Goal: Task Accomplishment & Management: Complete application form

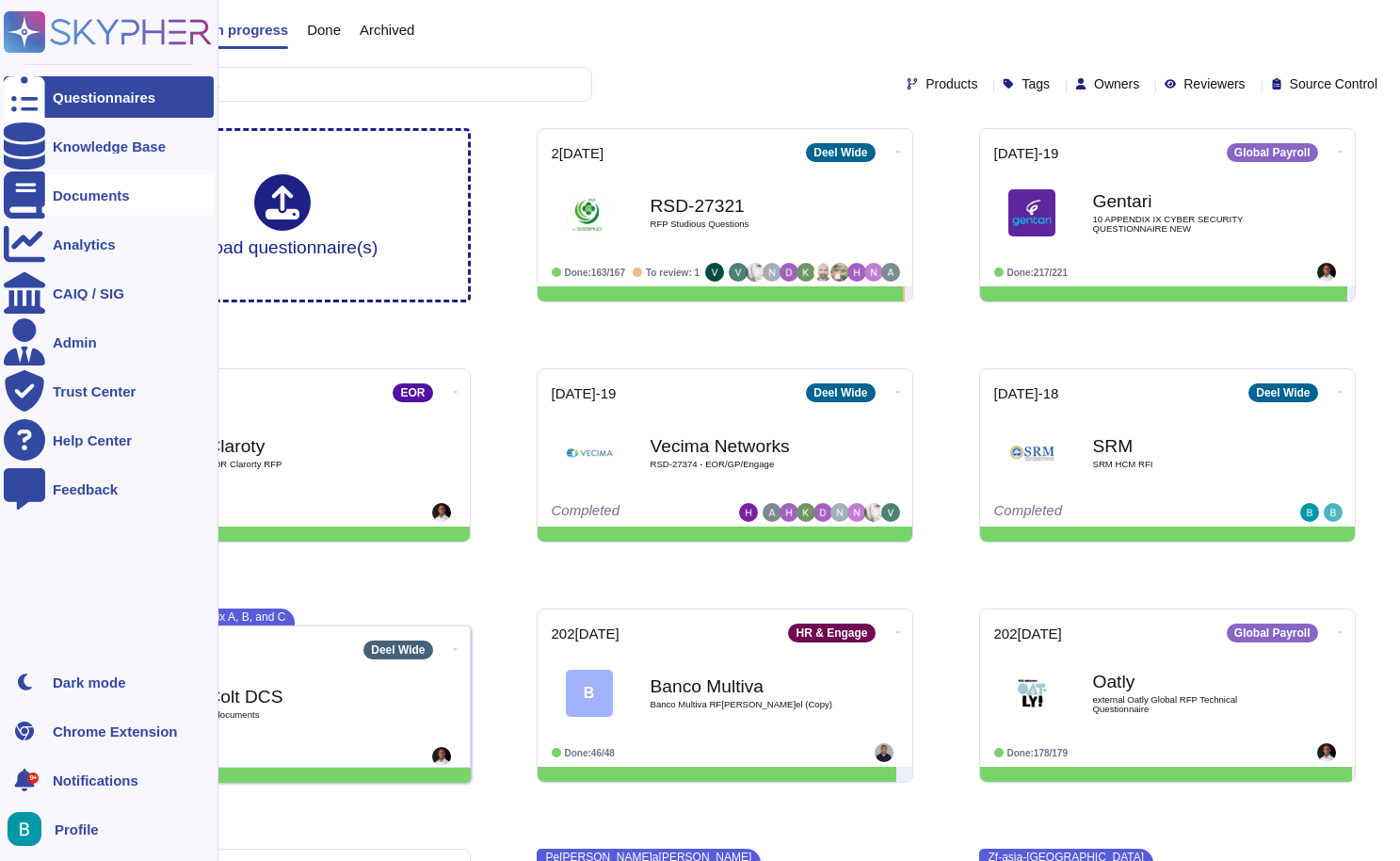
click at [100, 199] on div "Documents" at bounding box center [91, 195] width 77 height 14
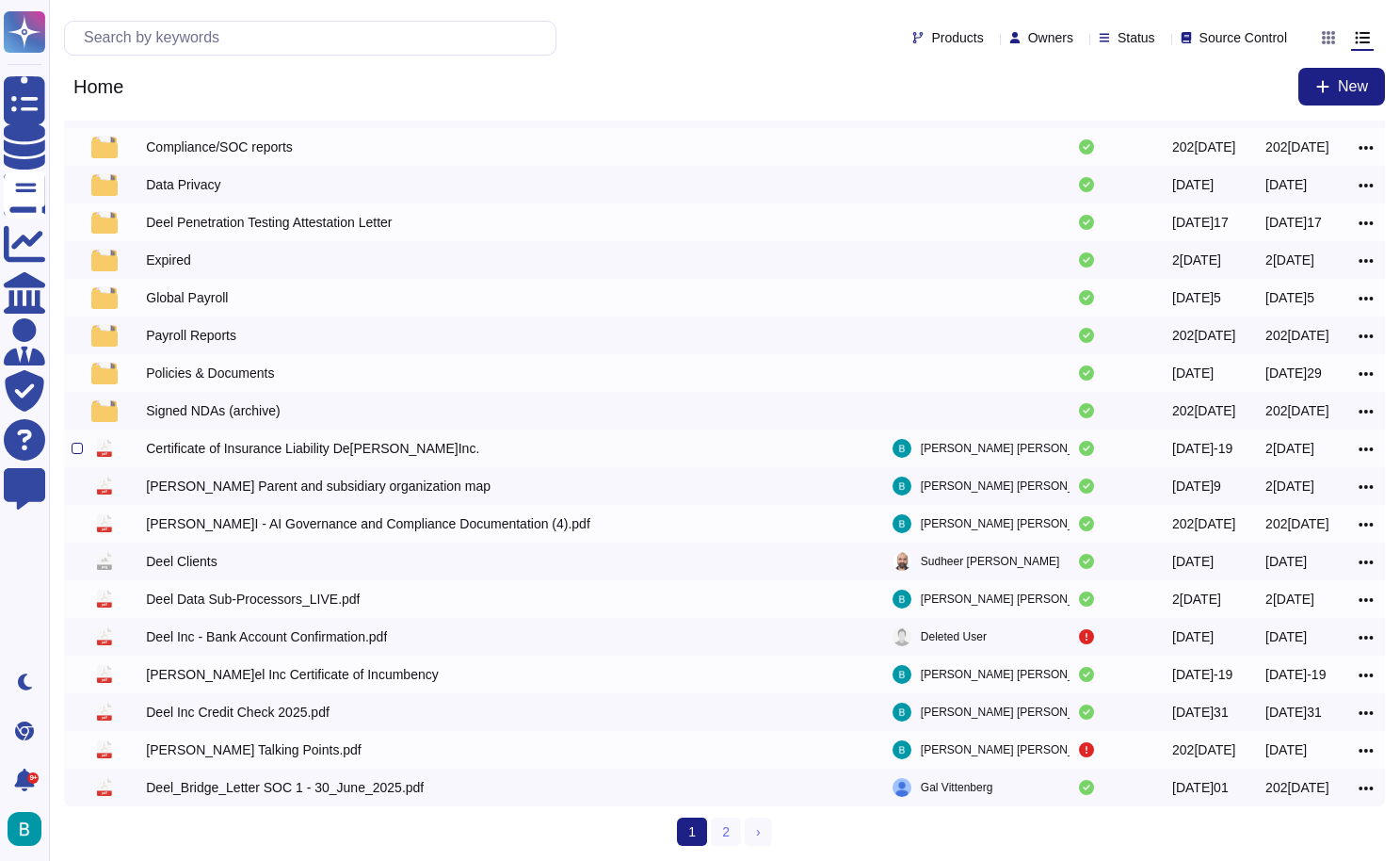
scroll to position [98, 0]
click at [718, 826] on link "2" at bounding box center [726, 832] width 31 height 29
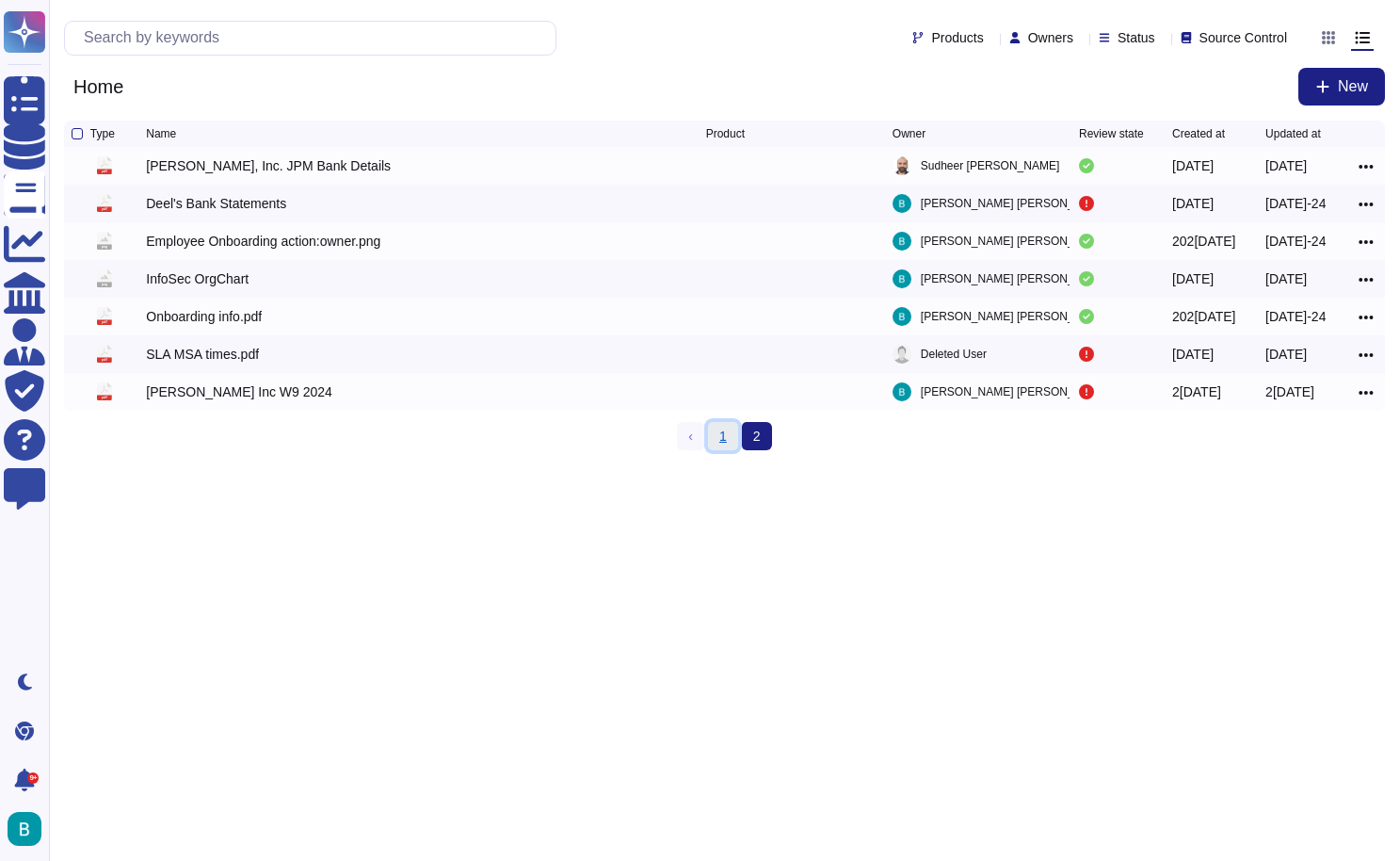
click at [732, 451] on link "1" at bounding box center [723, 436] width 31 height 29
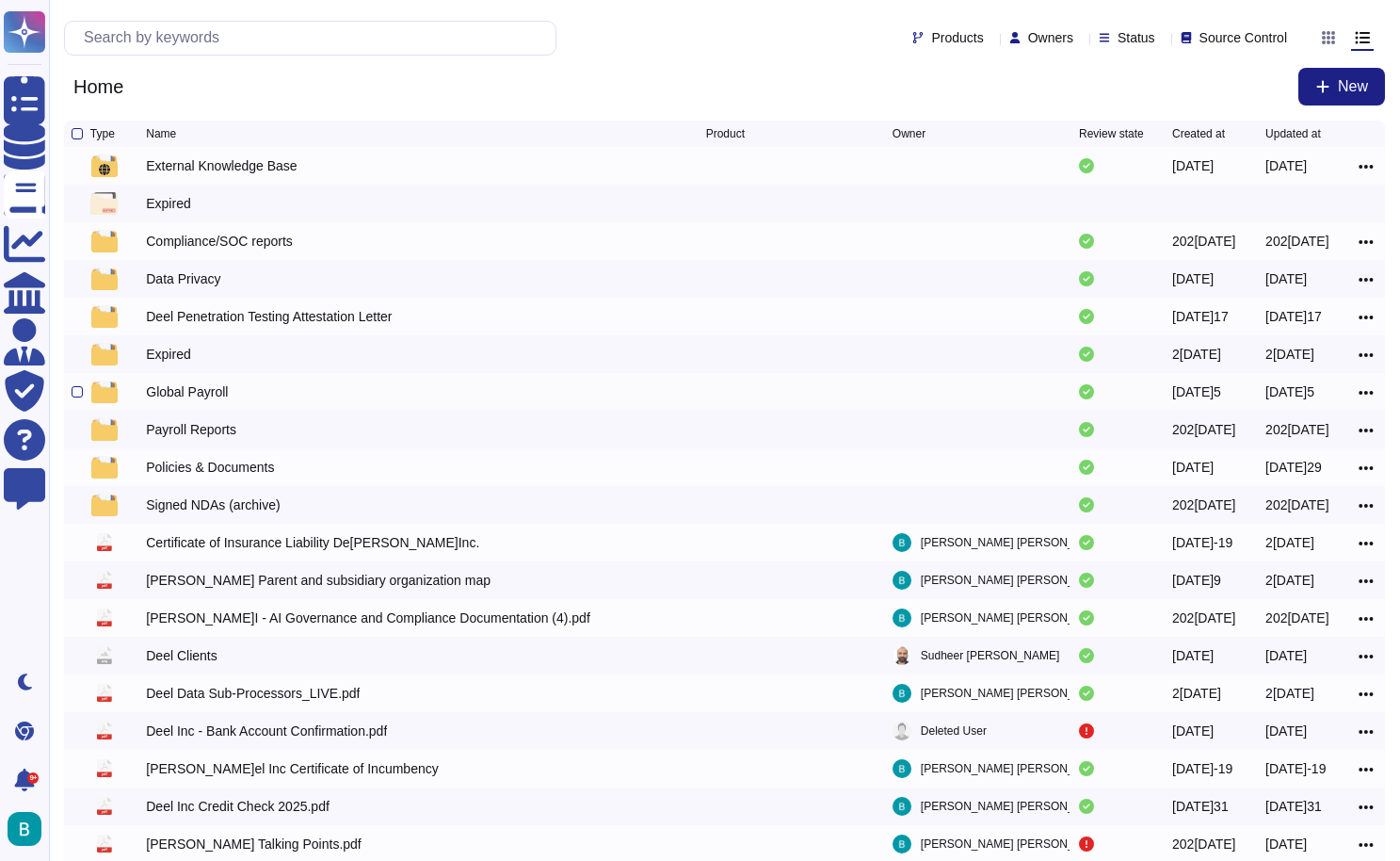
click at [204, 391] on div "Global Payroll" at bounding box center [187, 392] width 82 height 19
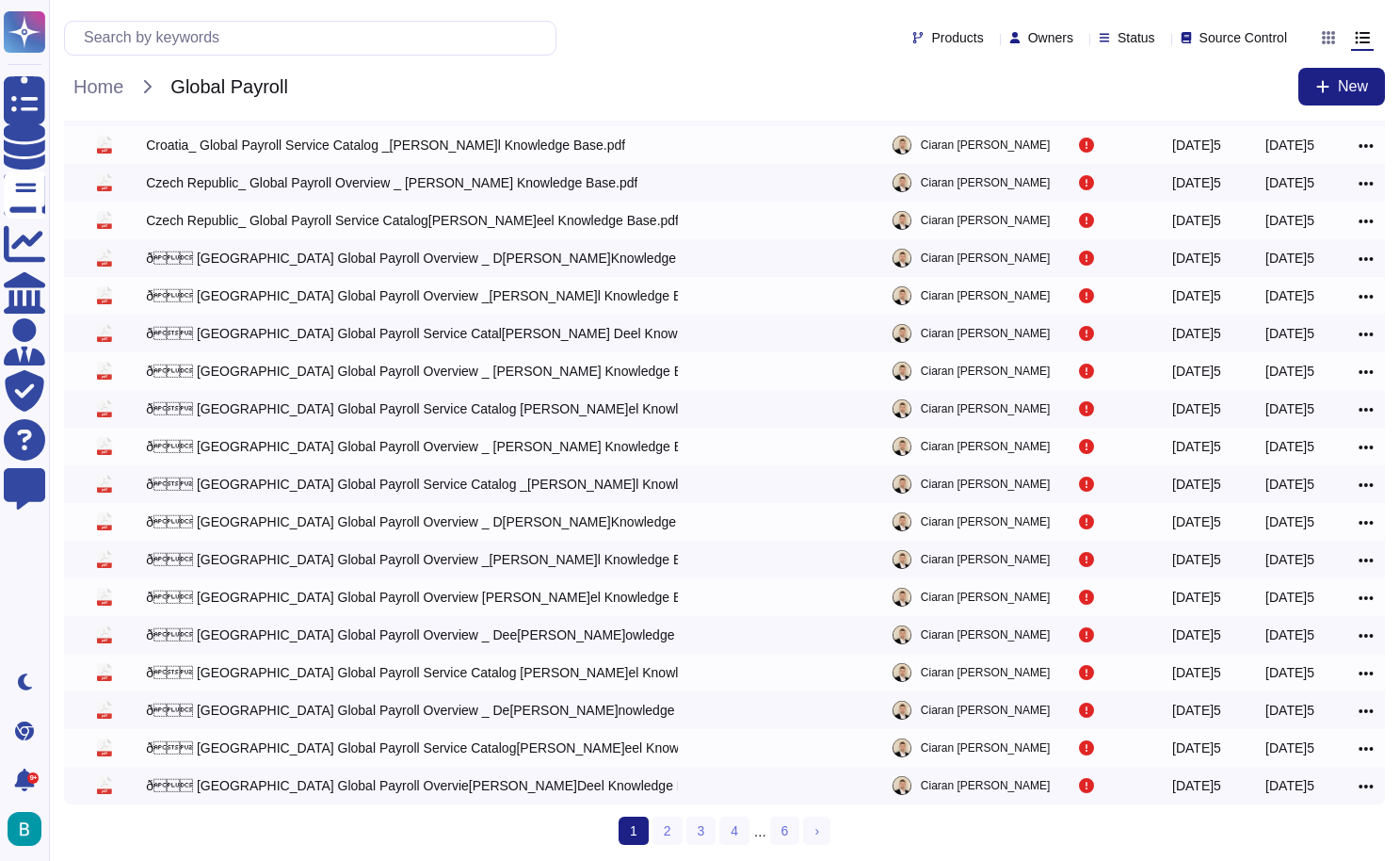
click at [109, 102] on div "Home Global Payroll New" at bounding box center [724, 86] width 1321 height 37
click at [101, 91] on span "Home" at bounding box center [98, 87] width 69 height 29
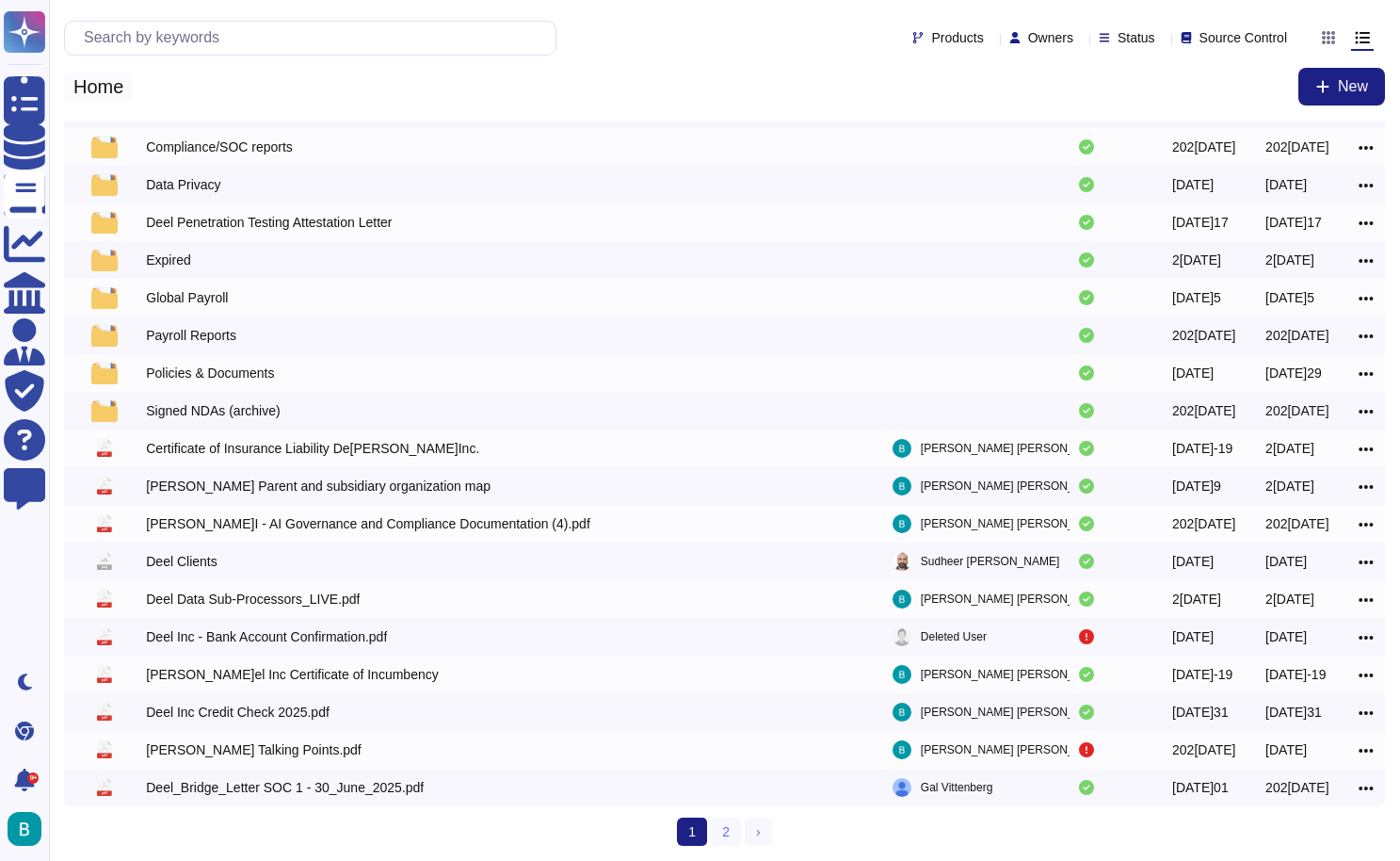
scroll to position [98, 0]
click at [235, 412] on div "Signed NDAs (archive)" at bounding box center [213, 410] width 134 height 19
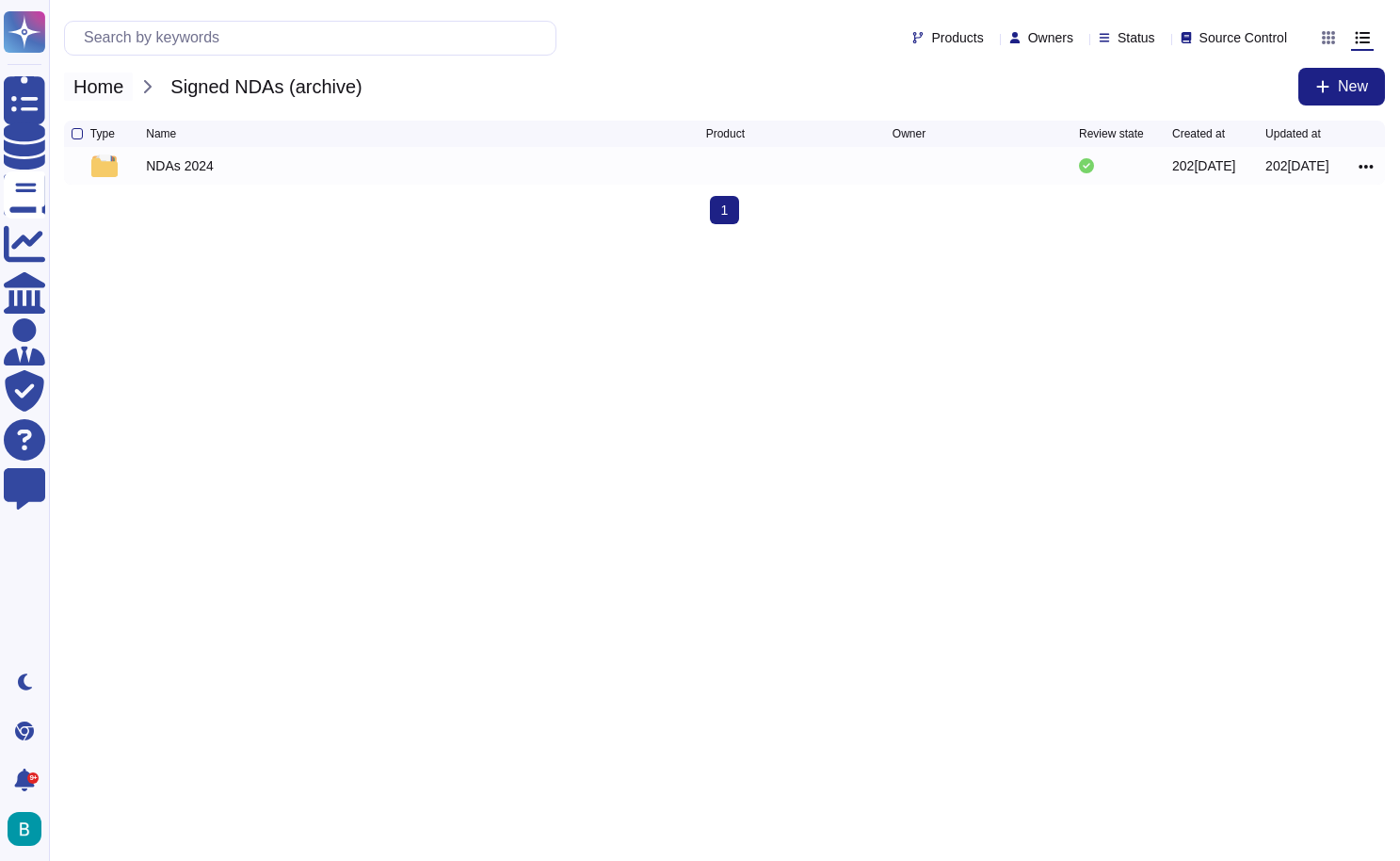
click at [101, 86] on span "Home" at bounding box center [98, 87] width 69 height 29
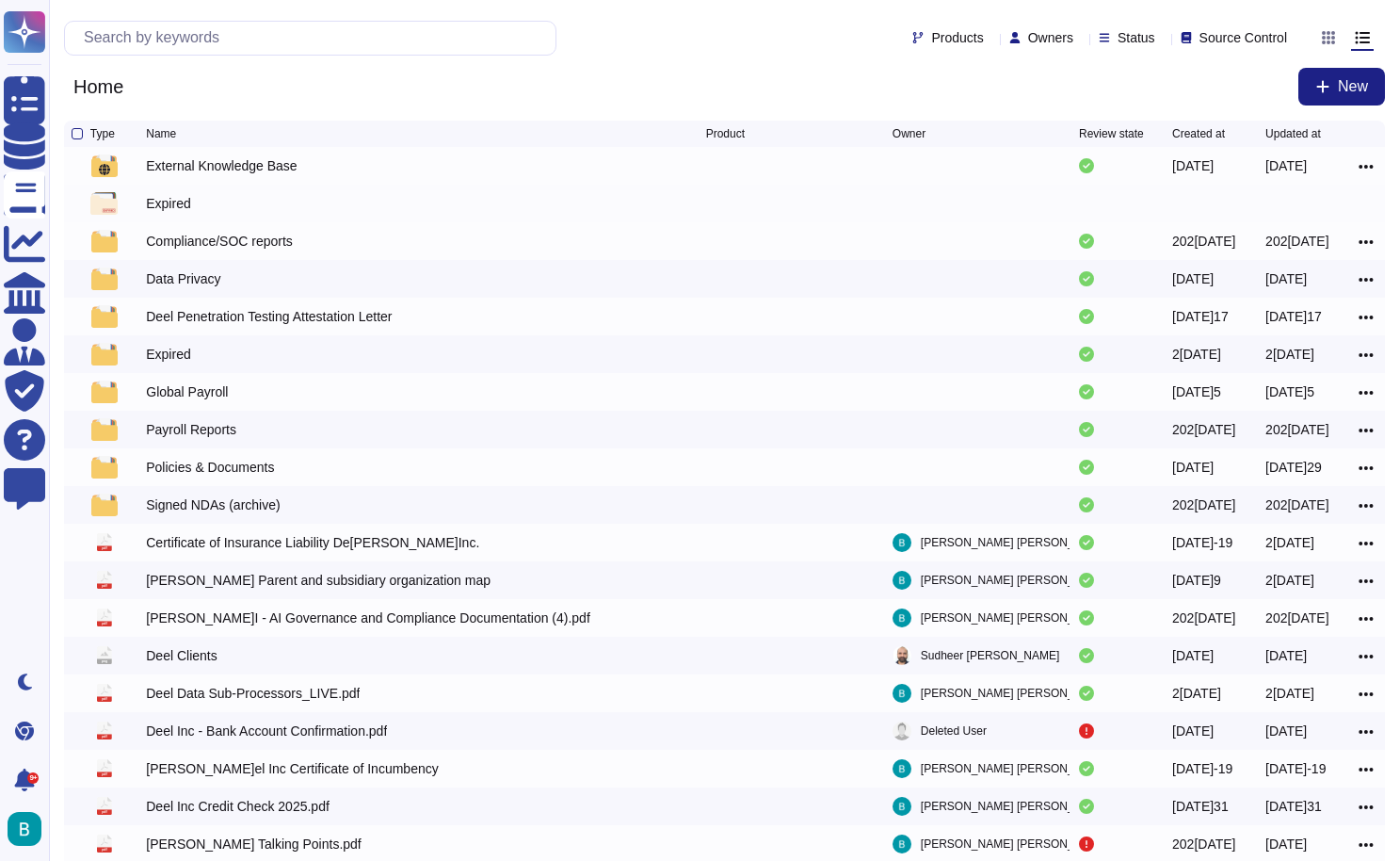
click at [169, 210] on div "Expired" at bounding box center [168, 204] width 44 height 19
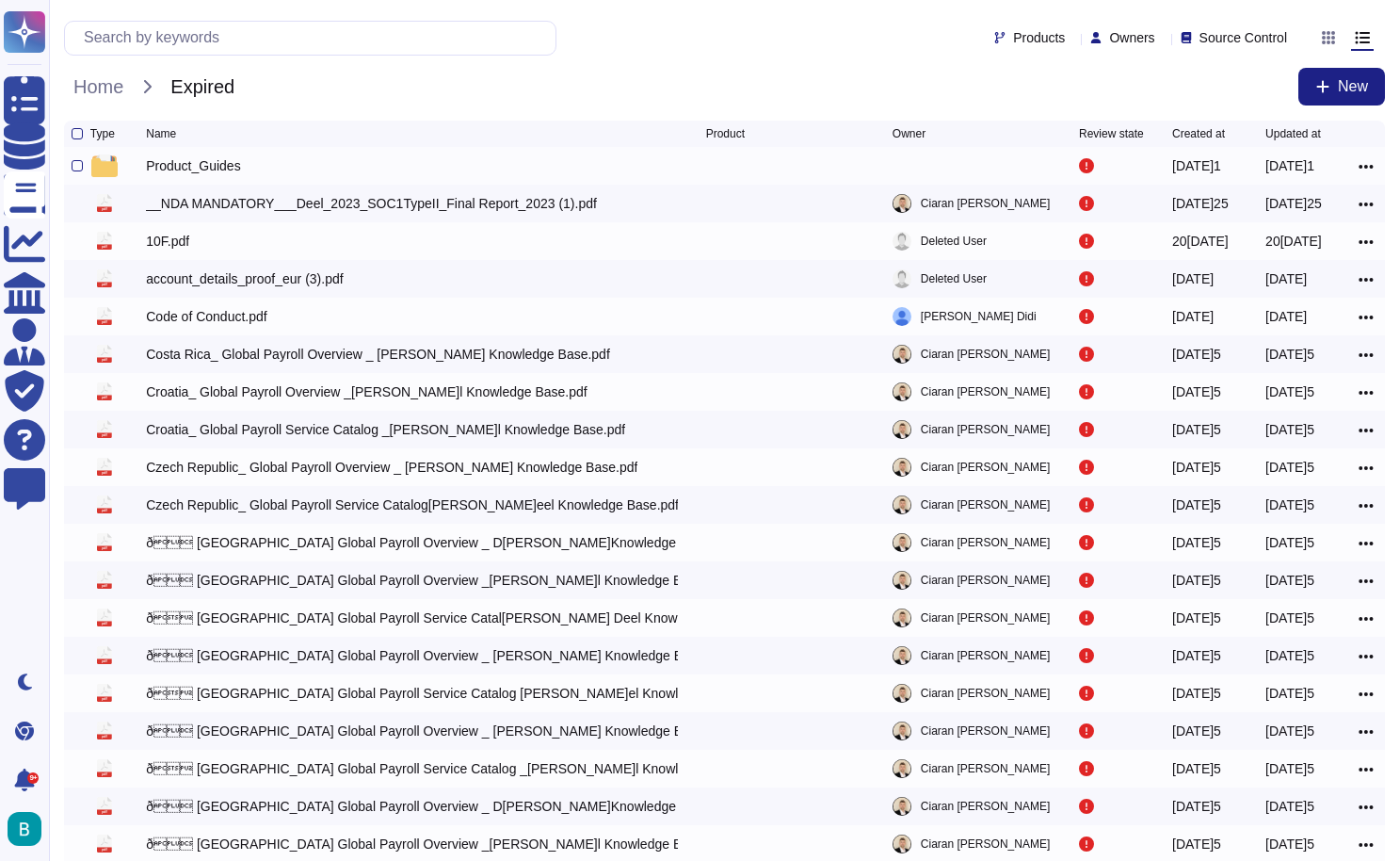
click at [189, 167] on div "Product_Guides" at bounding box center [193, 166] width 94 height 19
click at [200, 168] on div "Product_Guides" at bounding box center [193, 166] width 94 height 19
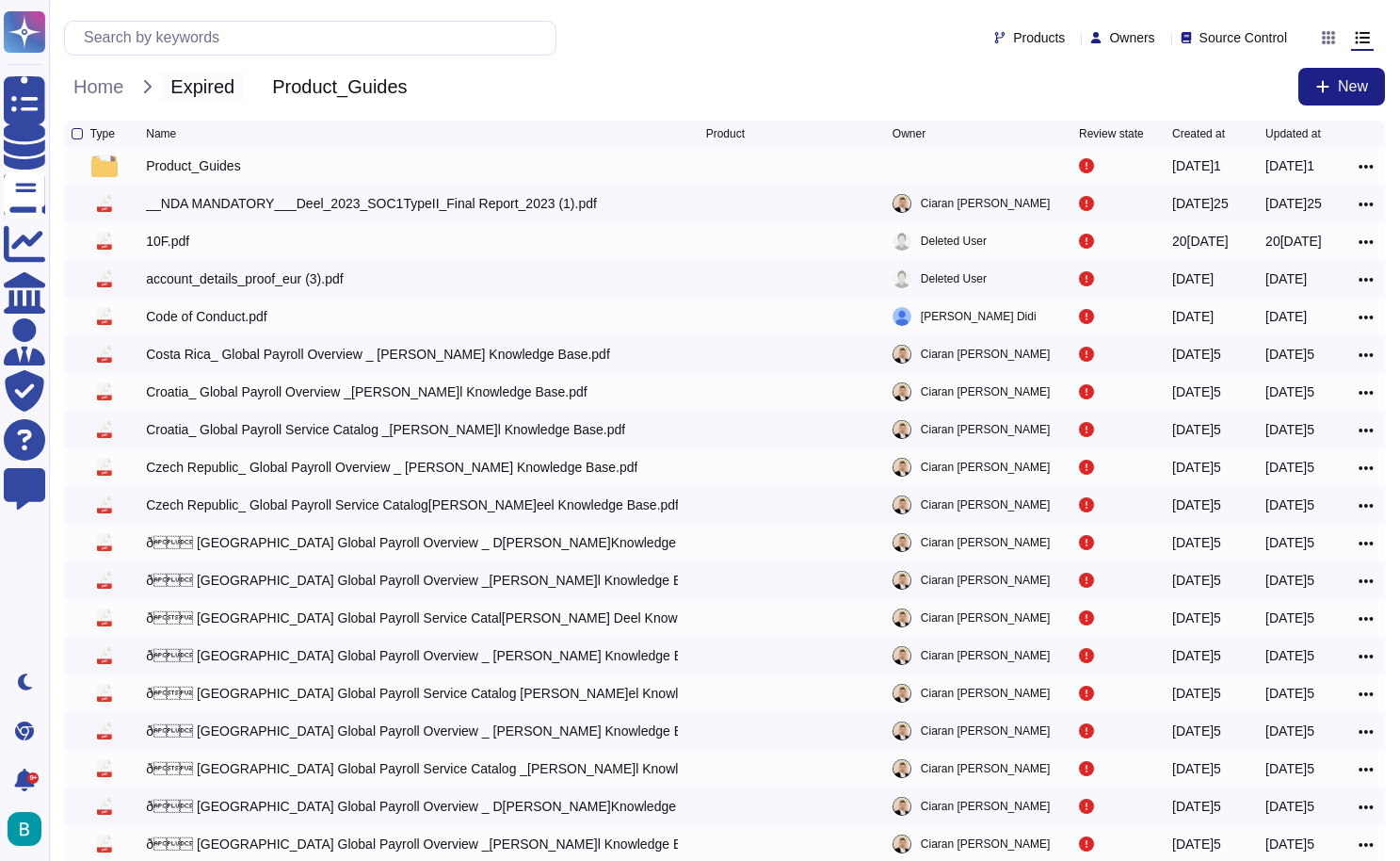
click at [174, 83] on span "Expired" at bounding box center [202, 87] width 83 height 29
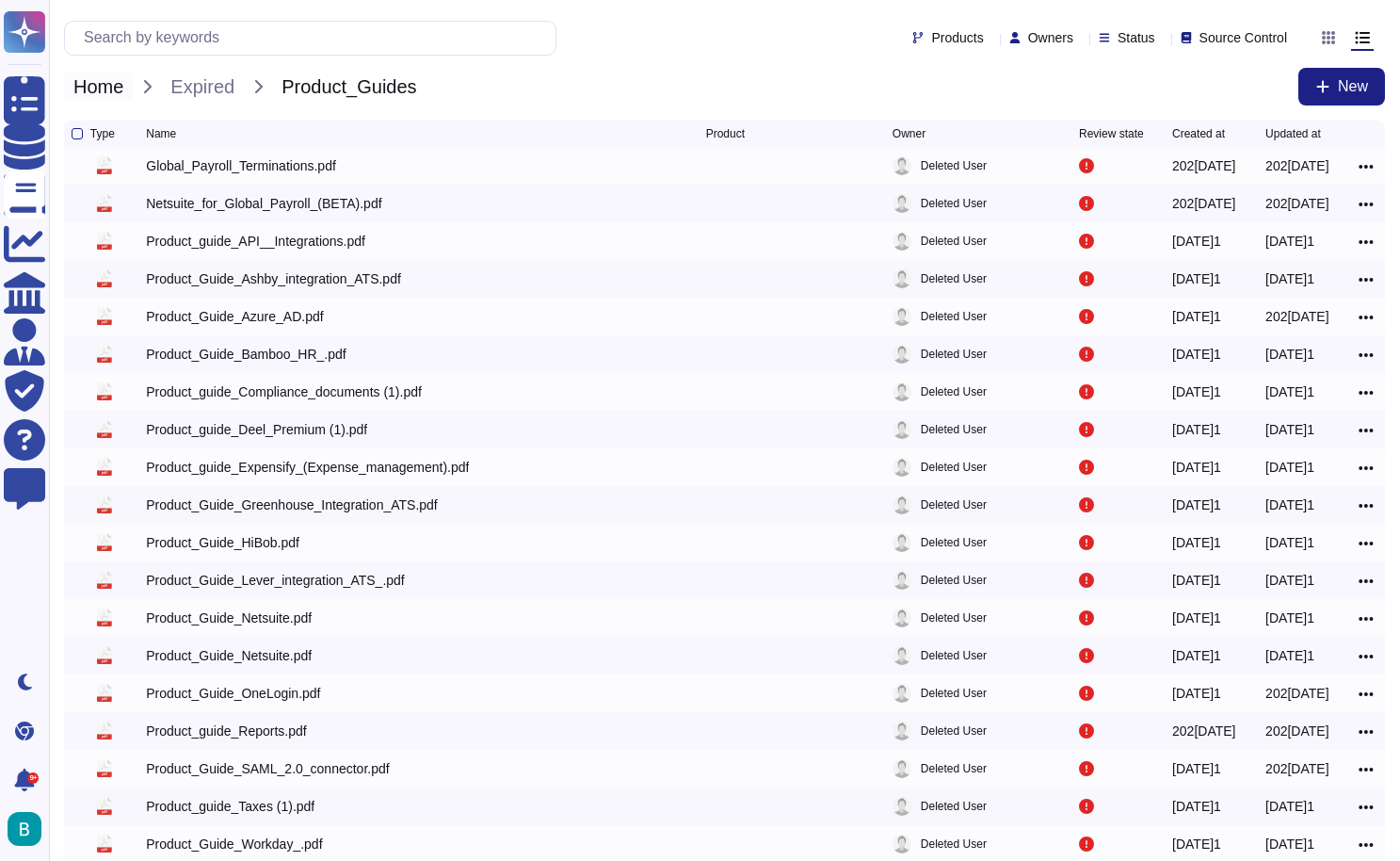
click at [103, 88] on span "Home" at bounding box center [98, 87] width 69 height 29
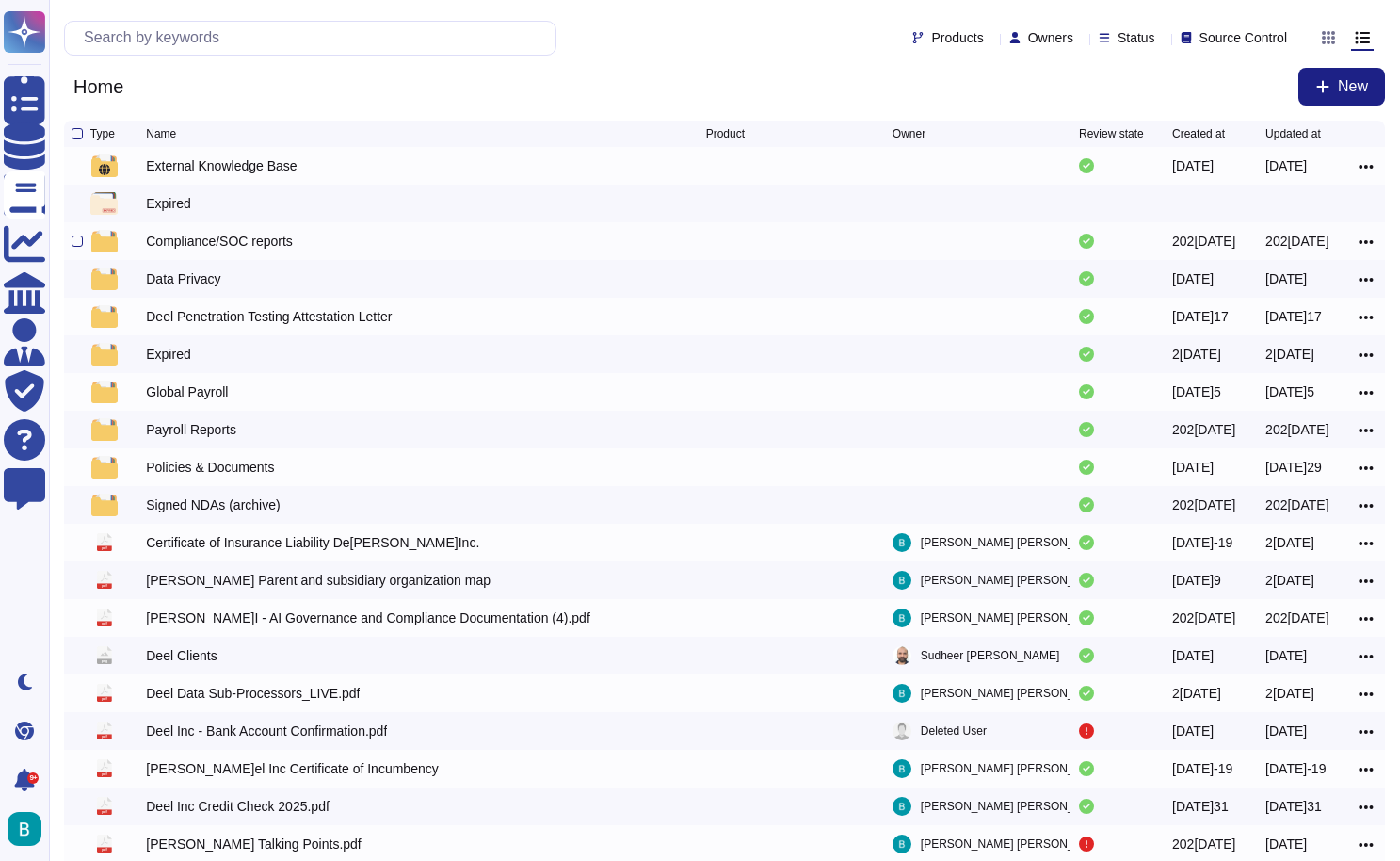
click at [241, 249] on div "Compliance/SOC reports" at bounding box center [220, 241] width 147 height 19
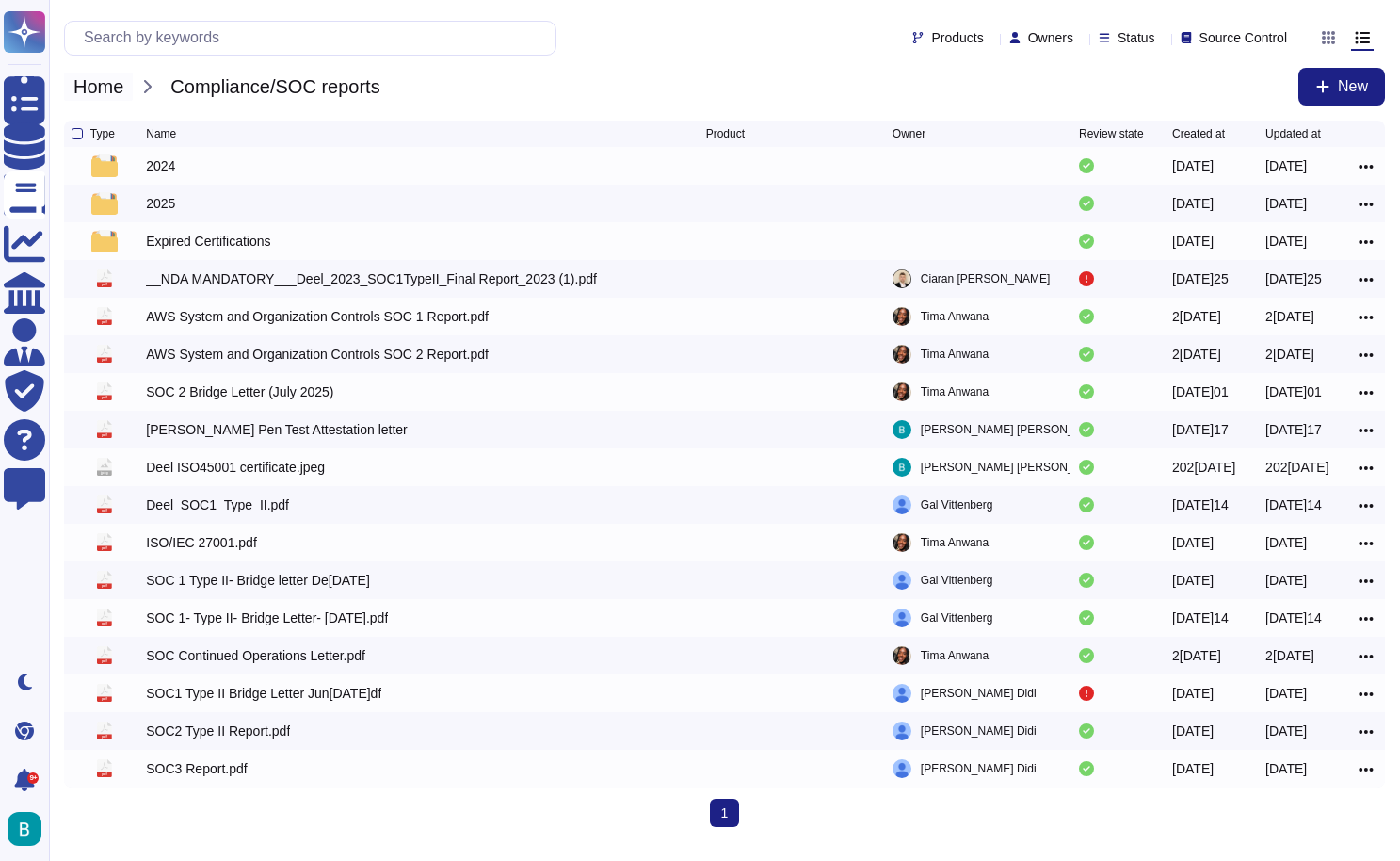
click at [117, 86] on span "Home" at bounding box center [98, 87] width 69 height 29
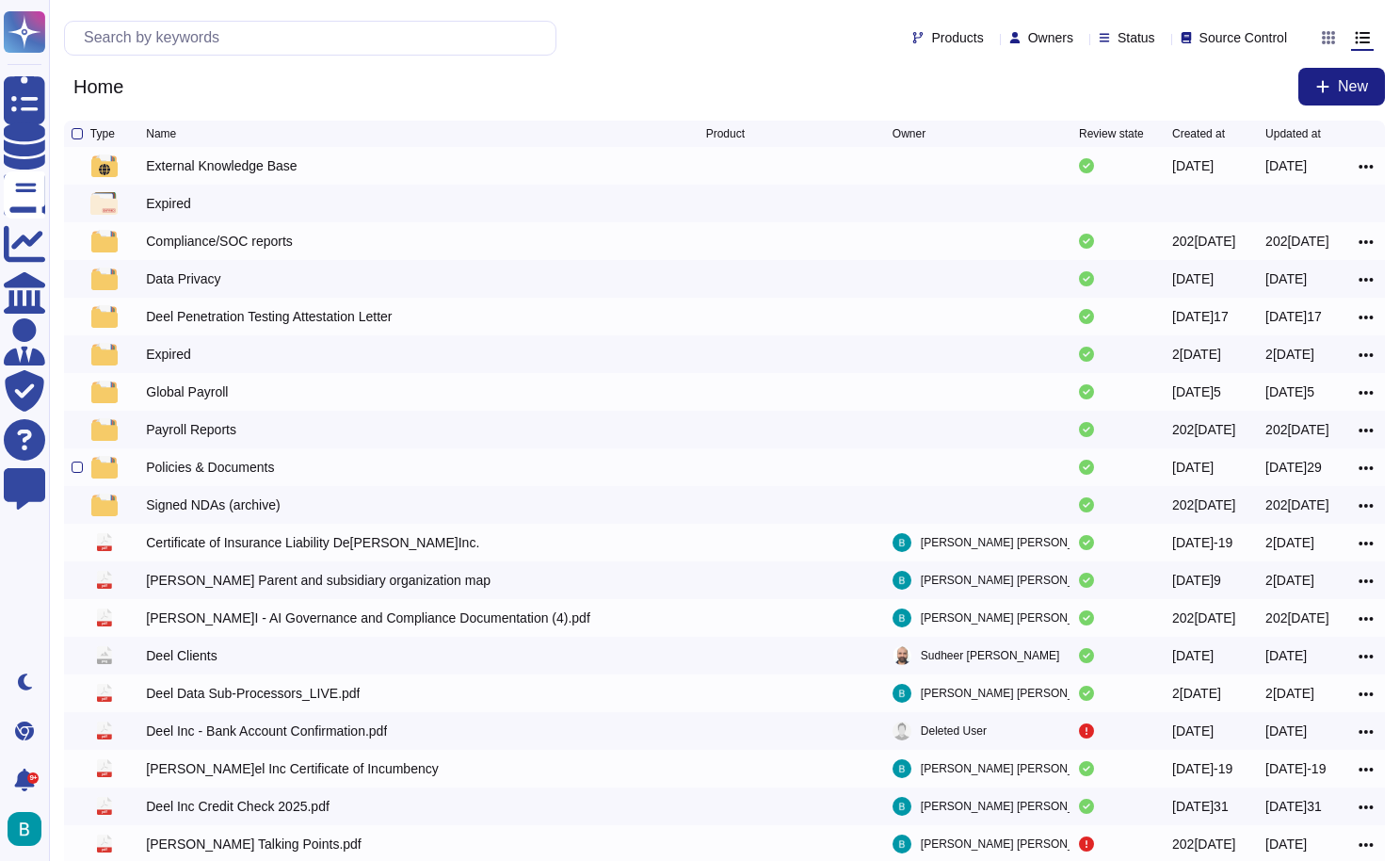
click at [186, 470] on div "Policies & Documents" at bounding box center [210, 468] width 128 height 19
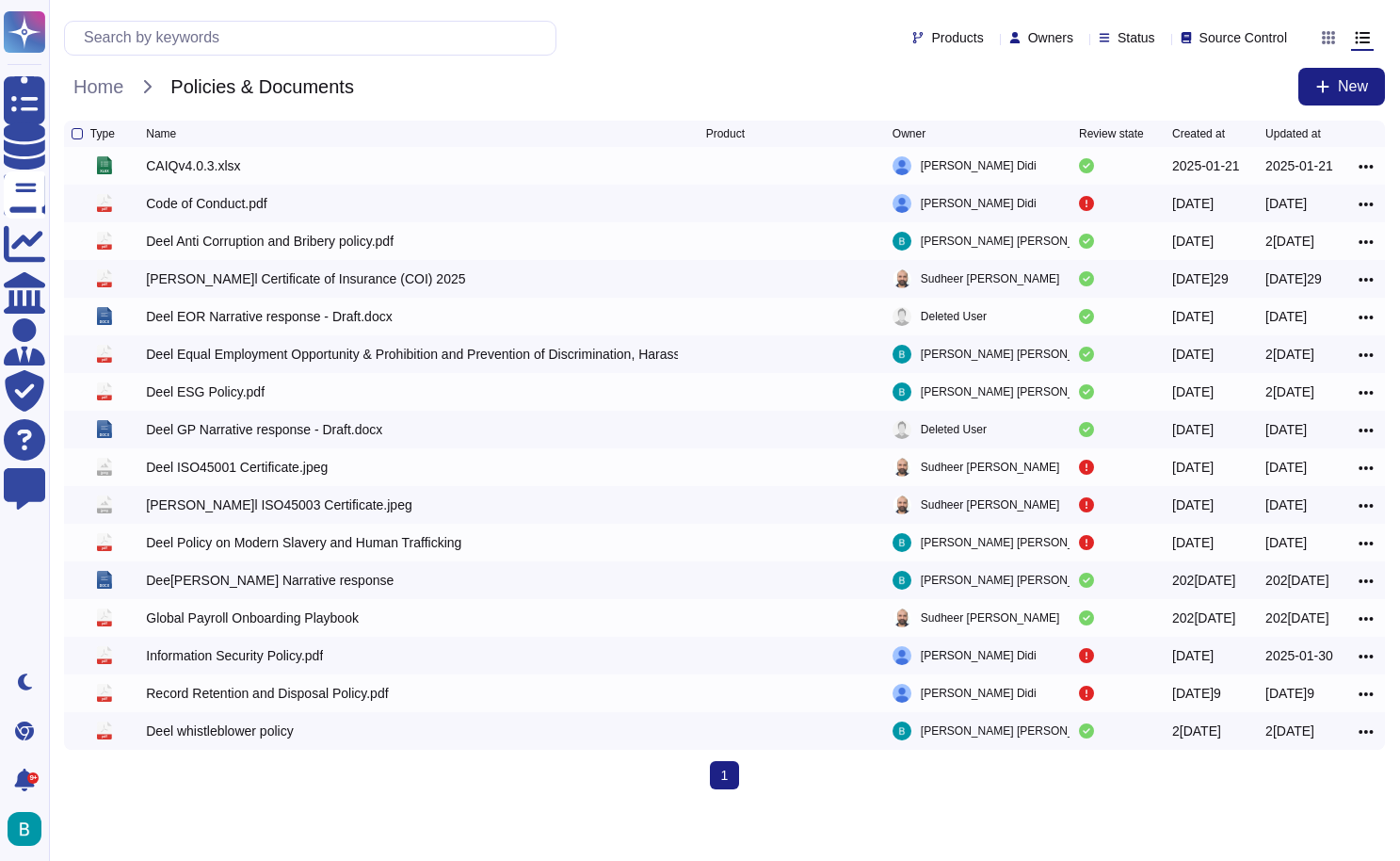
click at [1254, 4] on div "Products Owners Status Source Control Home Policies & Documents New" at bounding box center [724, 60] width 1351 height 121
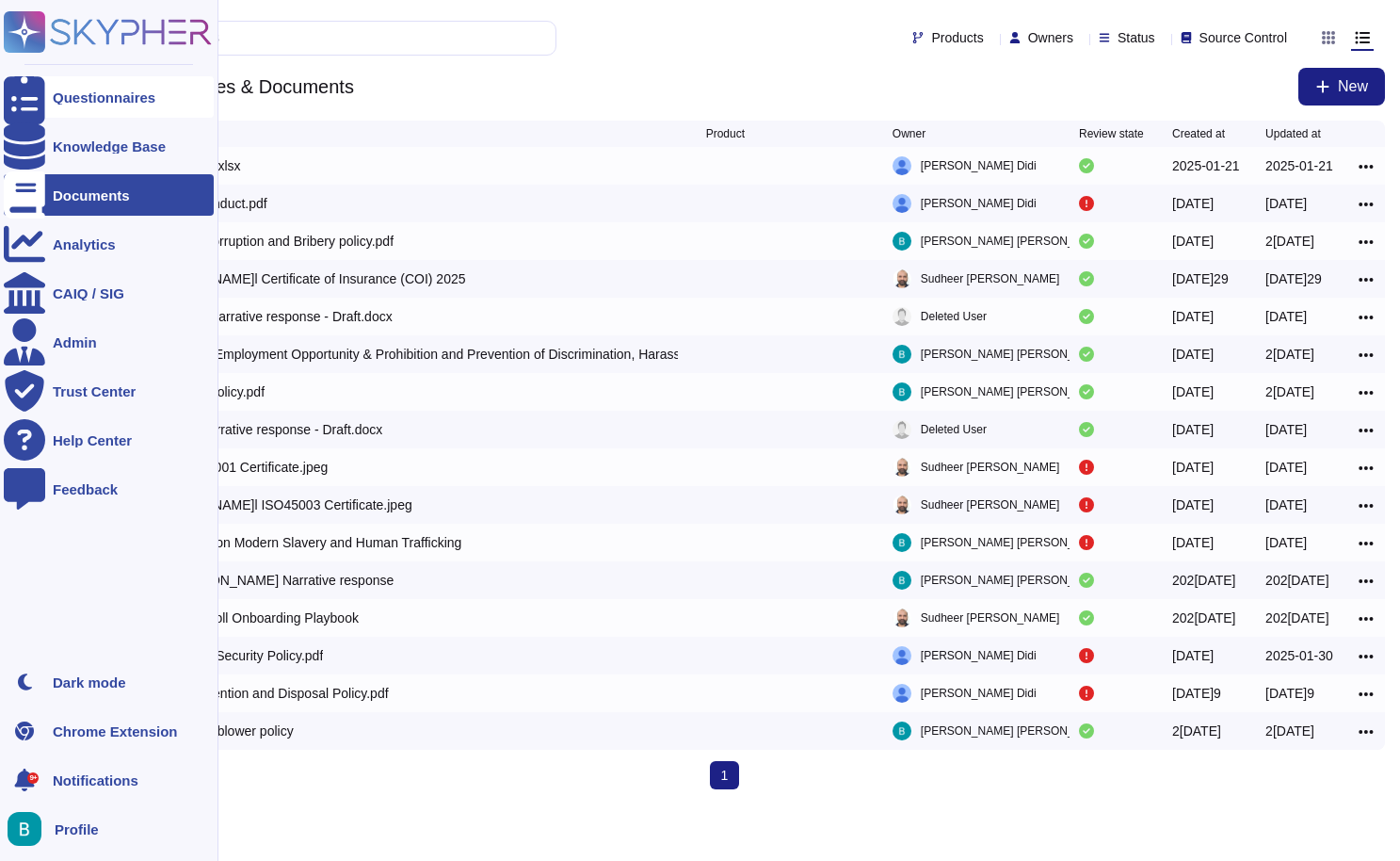
click at [123, 108] on div "Questionnaires" at bounding box center [109, 97] width 210 height 41
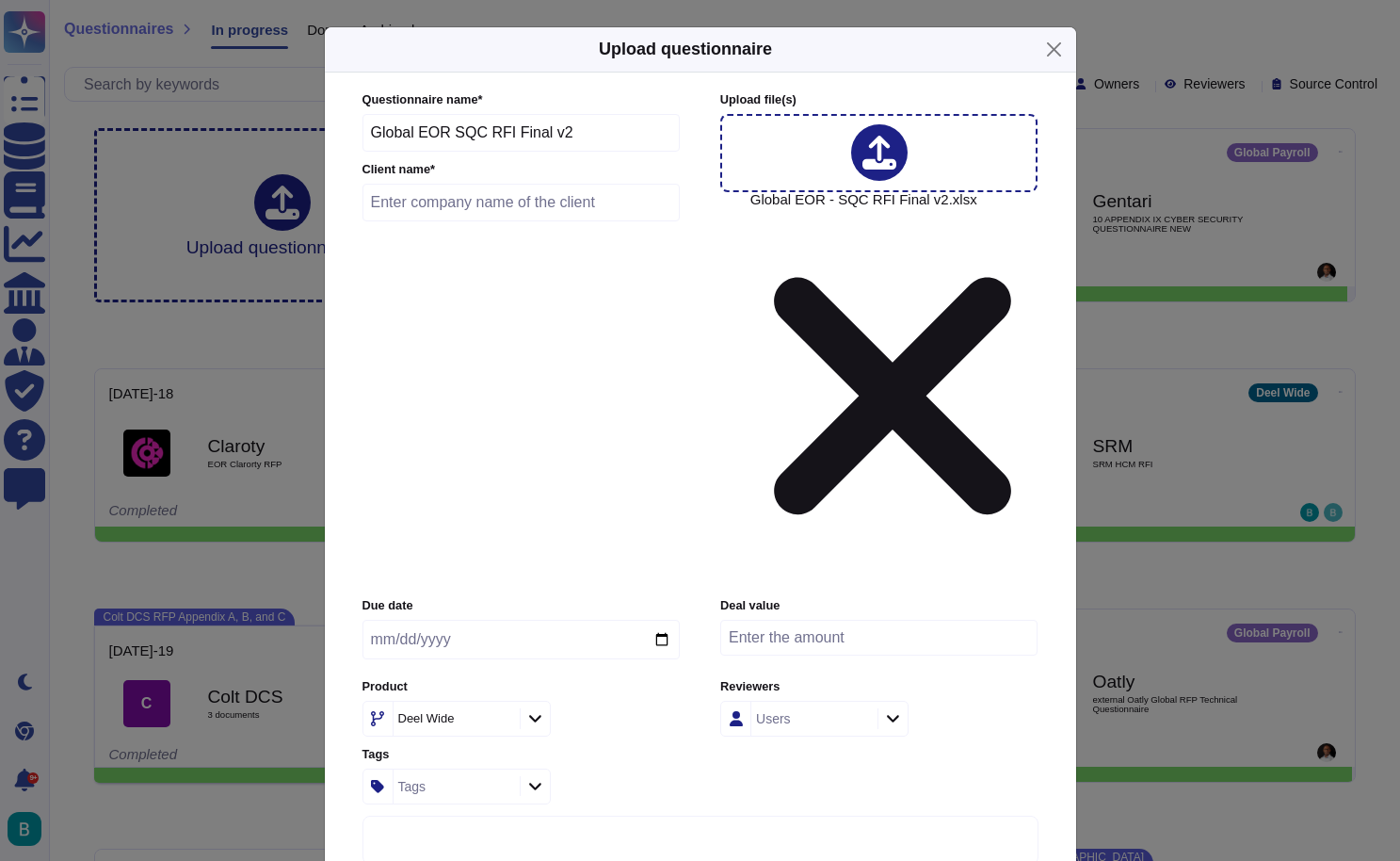
click at [603, 221] on input "text" at bounding box center [521, 202] width 318 height 37
type input "UKG"
click at [544, 620] on input "date" at bounding box center [521, 639] width 317 height 39
type input "202[DATE]"
click at [636, 597] on div "Due date [DATE] Deal value Product [PERSON_NAME] Wide Reviewers Users Tags Tags" at bounding box center [700, 700] width 676 height 207
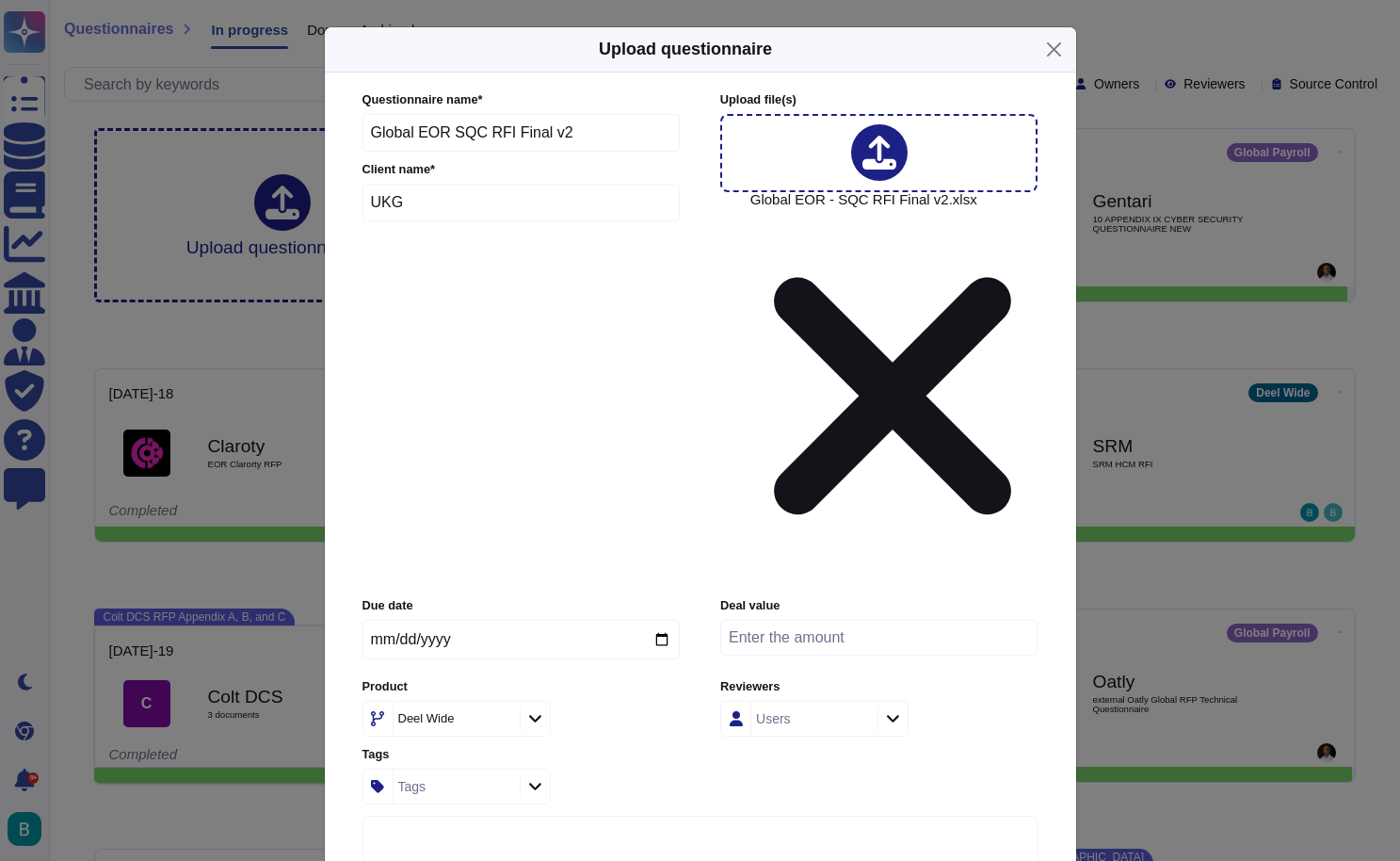
click at [531, 710] on icon at bounding box center [535, 718] width 14 height 16
click at [419, 628] on span "EOR" at bounding box center [404, 628] width 31 height 17
click at [840, 702] on div "Users" at bounding box center [812, 718] width 121 height 33
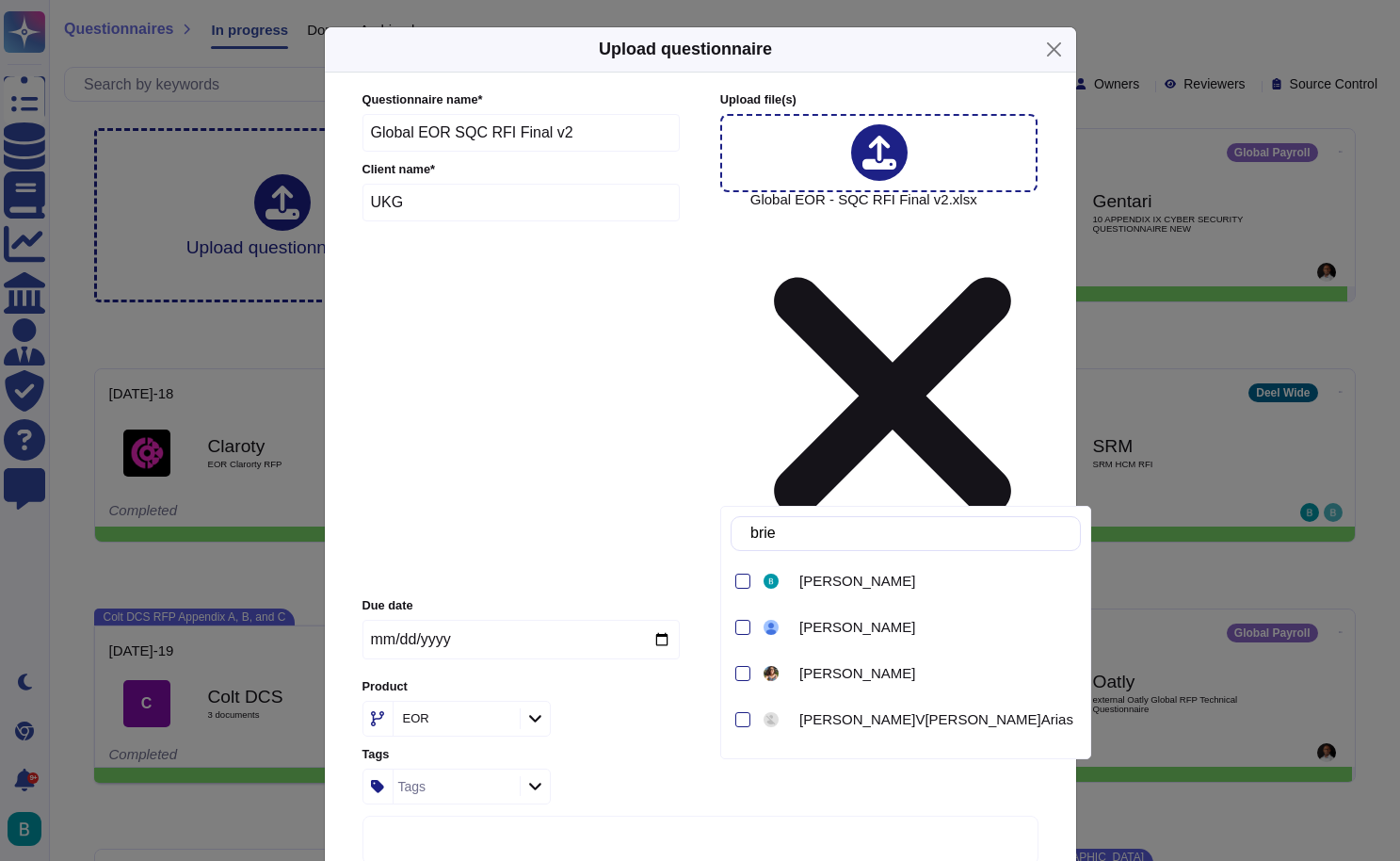
type input "brien"
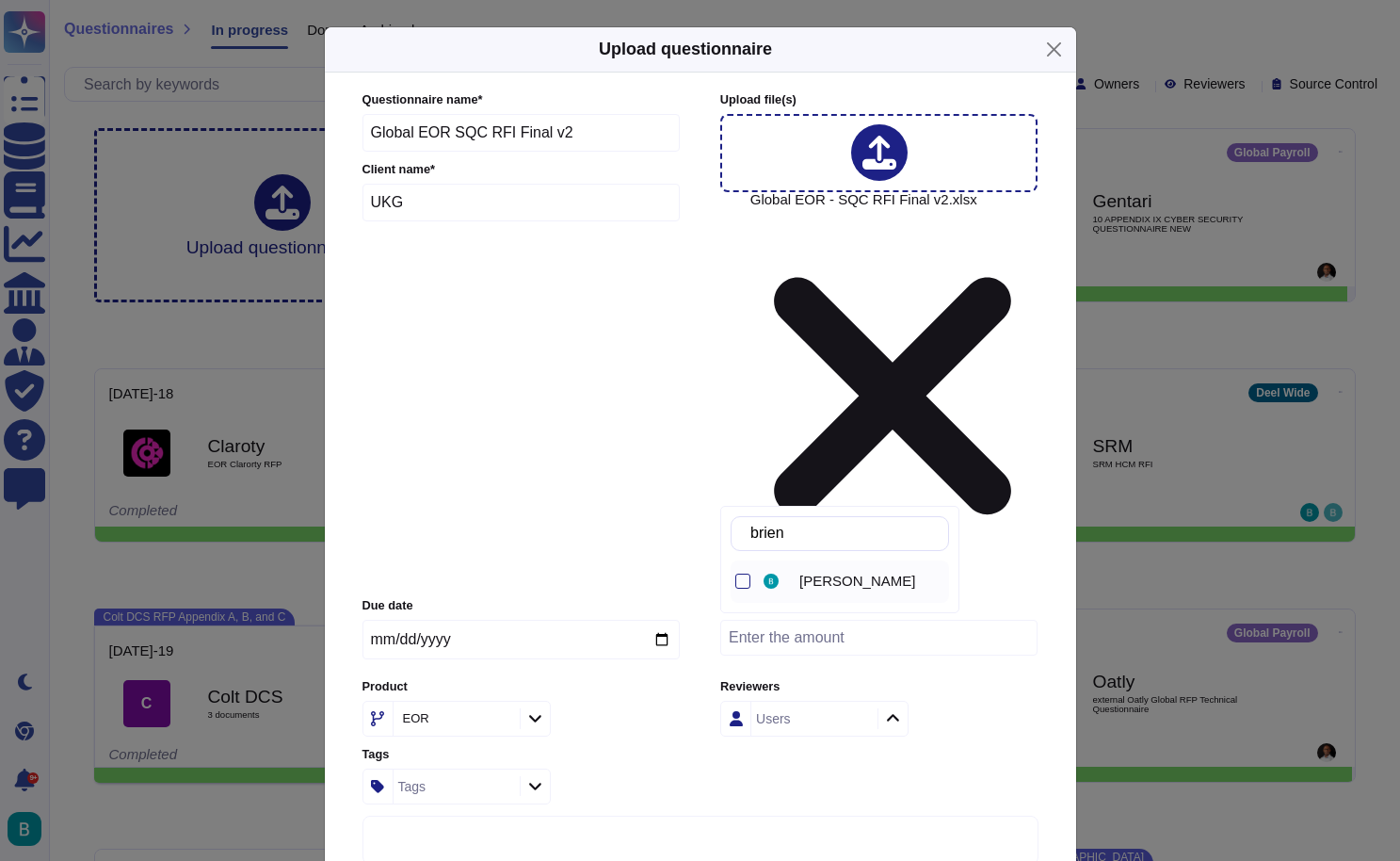
click at [828, 589] on div "[PERSON_NAME]" at bounding box center [855, 582] width 189 height 42
click at [1030, 597] on div "Due date [DATE] Deal value Product EOR Reviewers [PERSON_NAME] Tags Tags" at bounding box center [700, 700] width 676 height 207
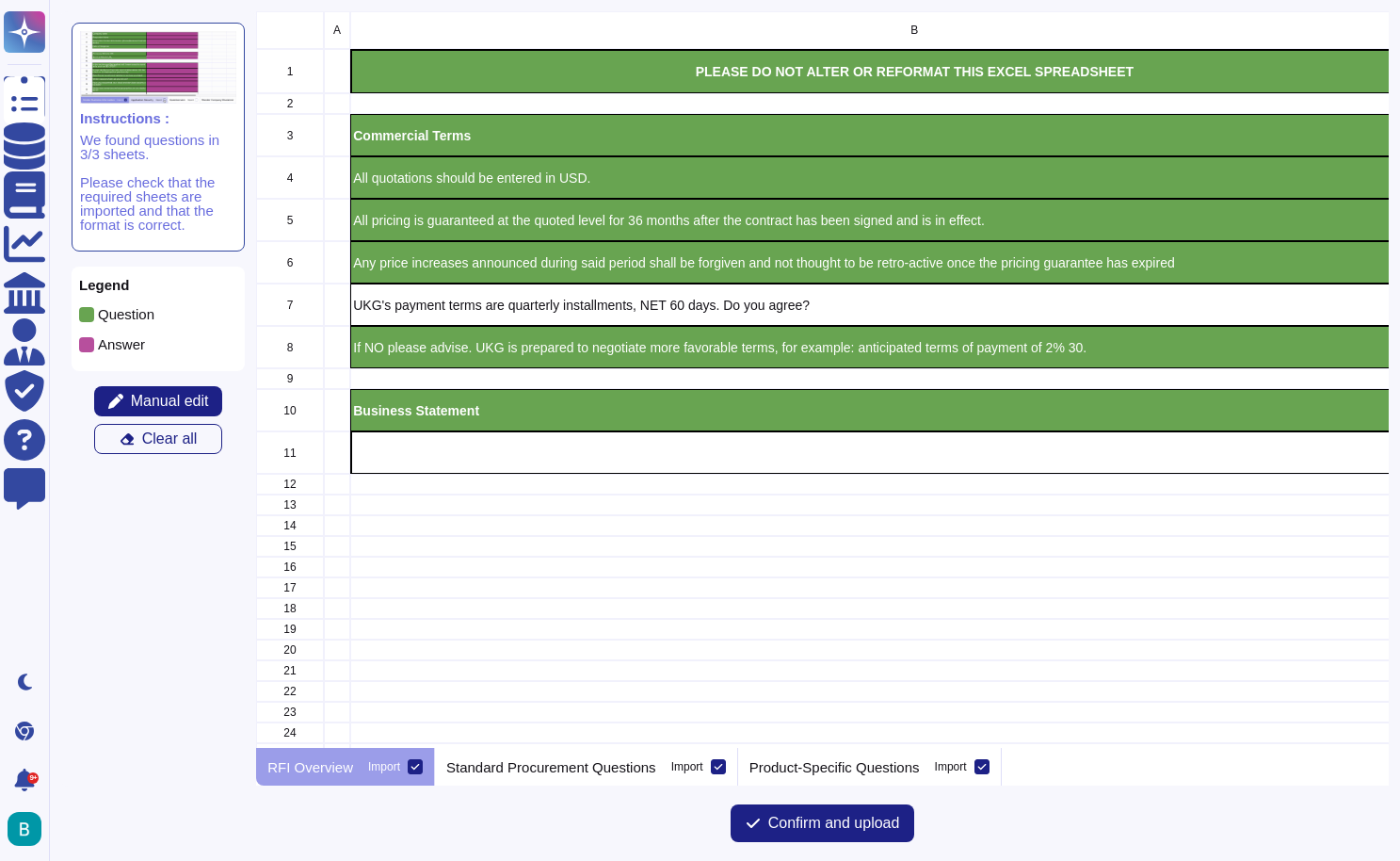
scroll to position [737, 1133]
click at [859, 306] on p "UKG's payment terms are quarterly installments, NET 60 days. Do you agree?" at bounding box center [914, 305] width 1123 height 13
click at [183, 404] on span "Manual edit" at bounding box center [170, 402] width 78 height 15
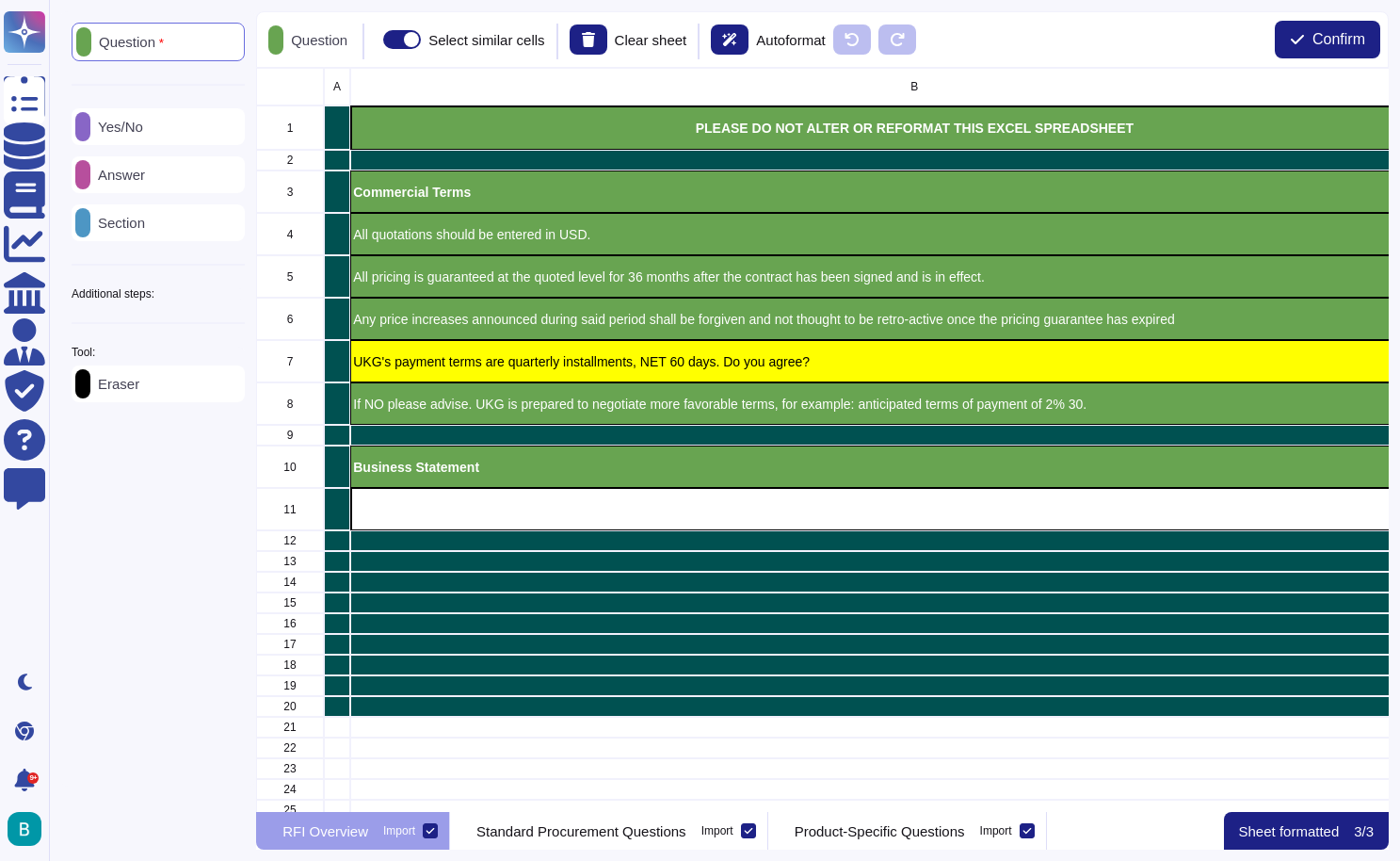
scroll to position [744, 1133]
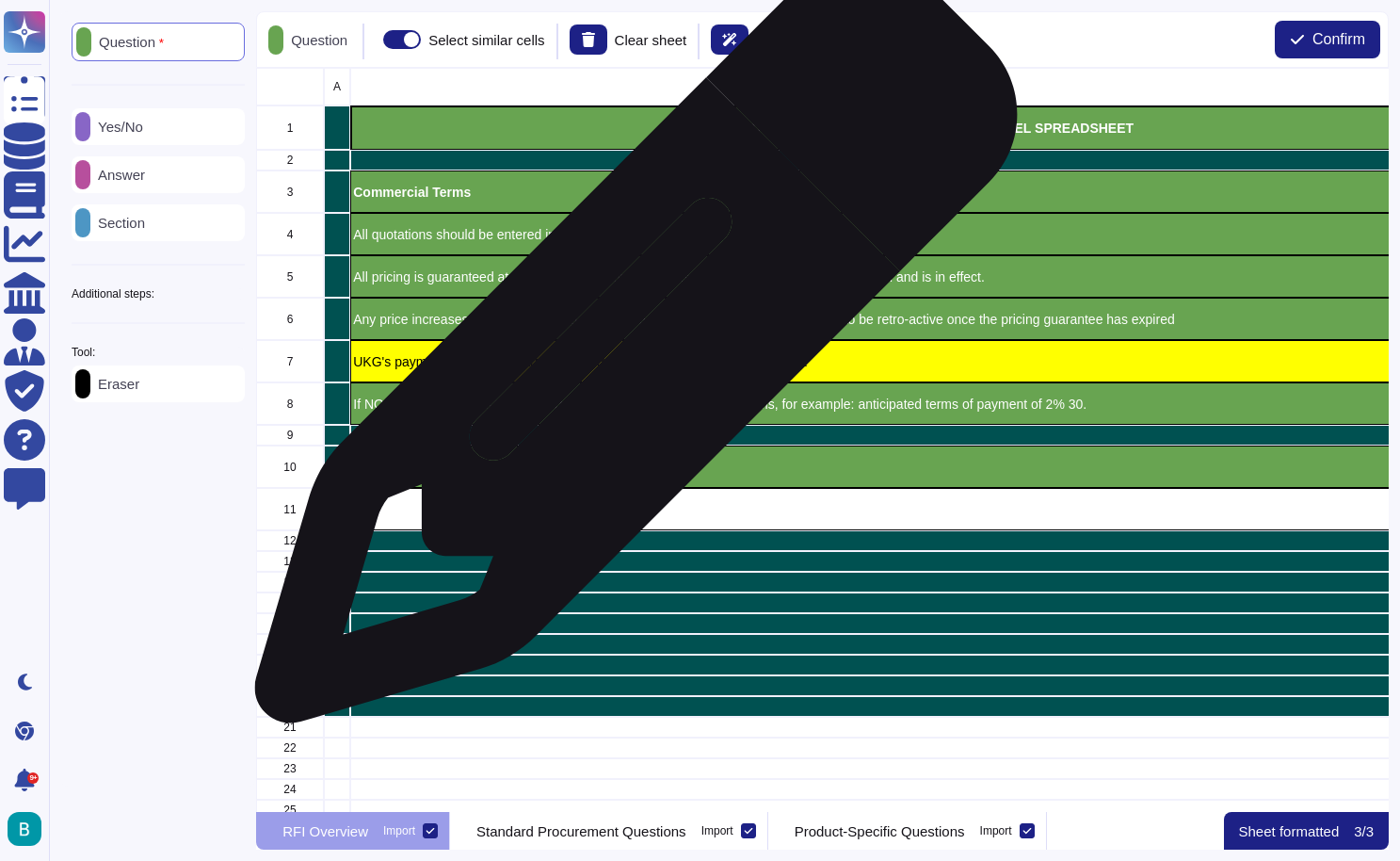
click at [629, 351] on div "UKG's payment terms are quarterly installments, NET 60 days. Do you agree?" at bounding box center [914, 361] width 1128 height 42
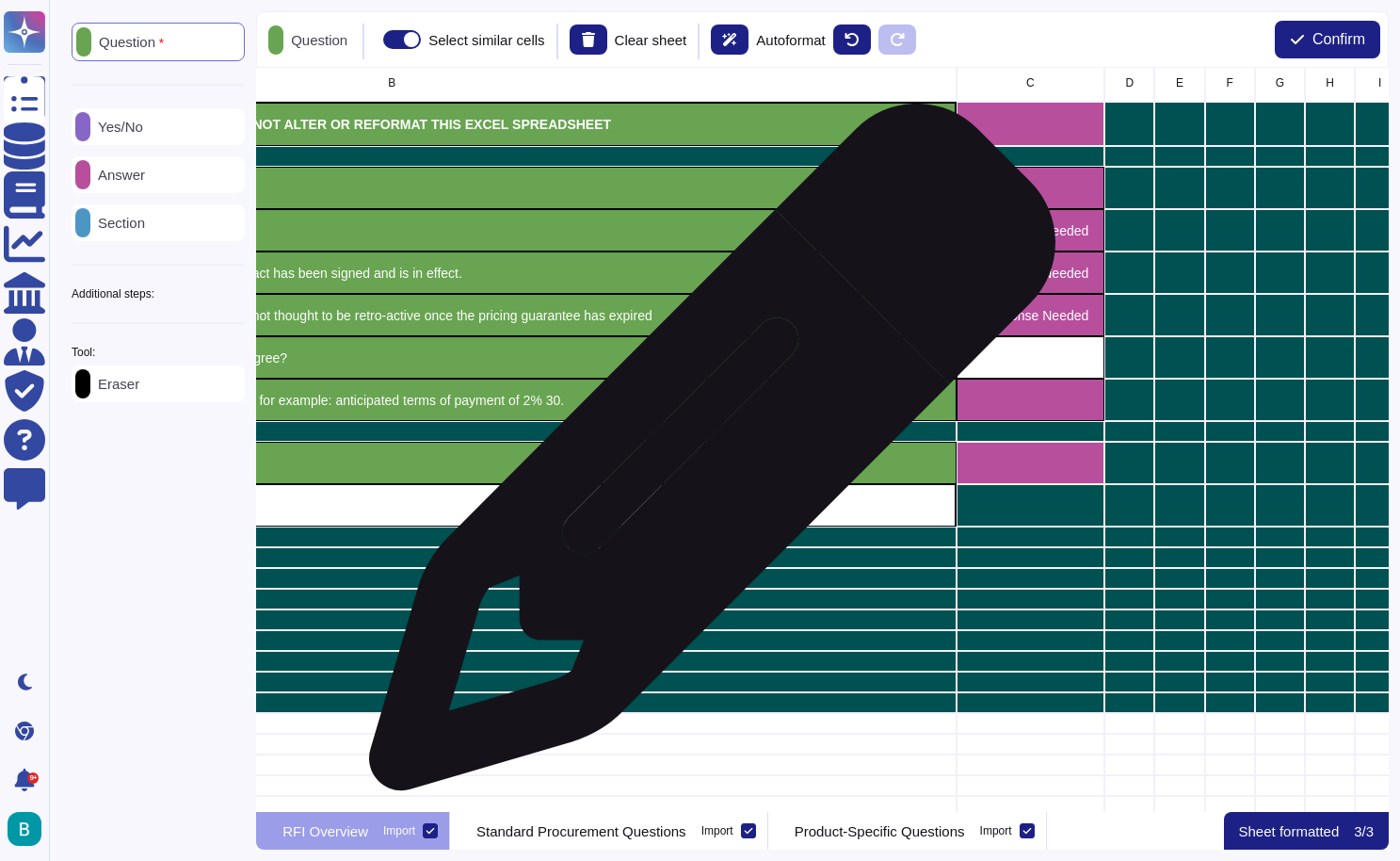
scroll to position [5, 522]
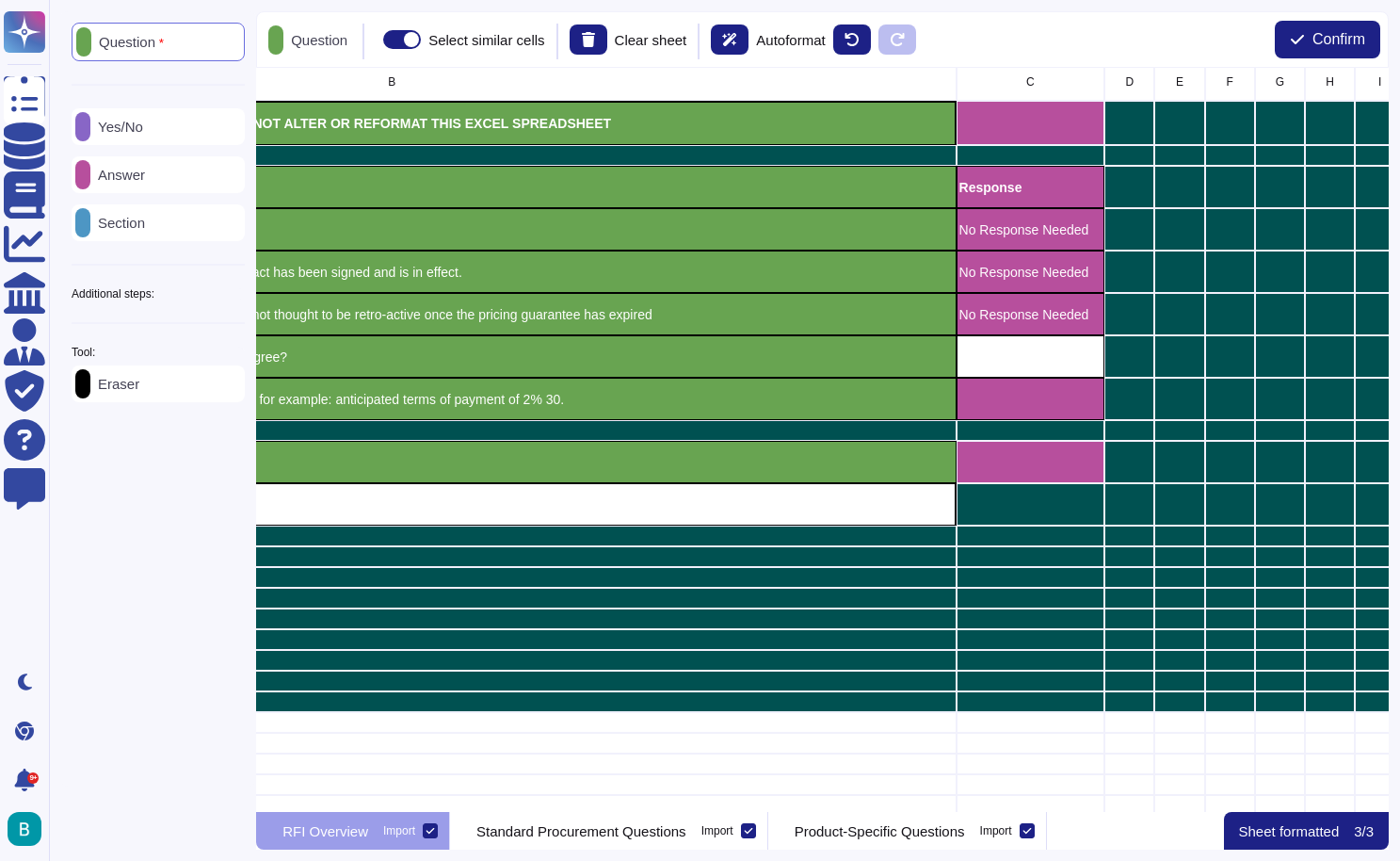
click at [117, 173] on p "Answer" at bounding box center [118, 174] width 55 height 14
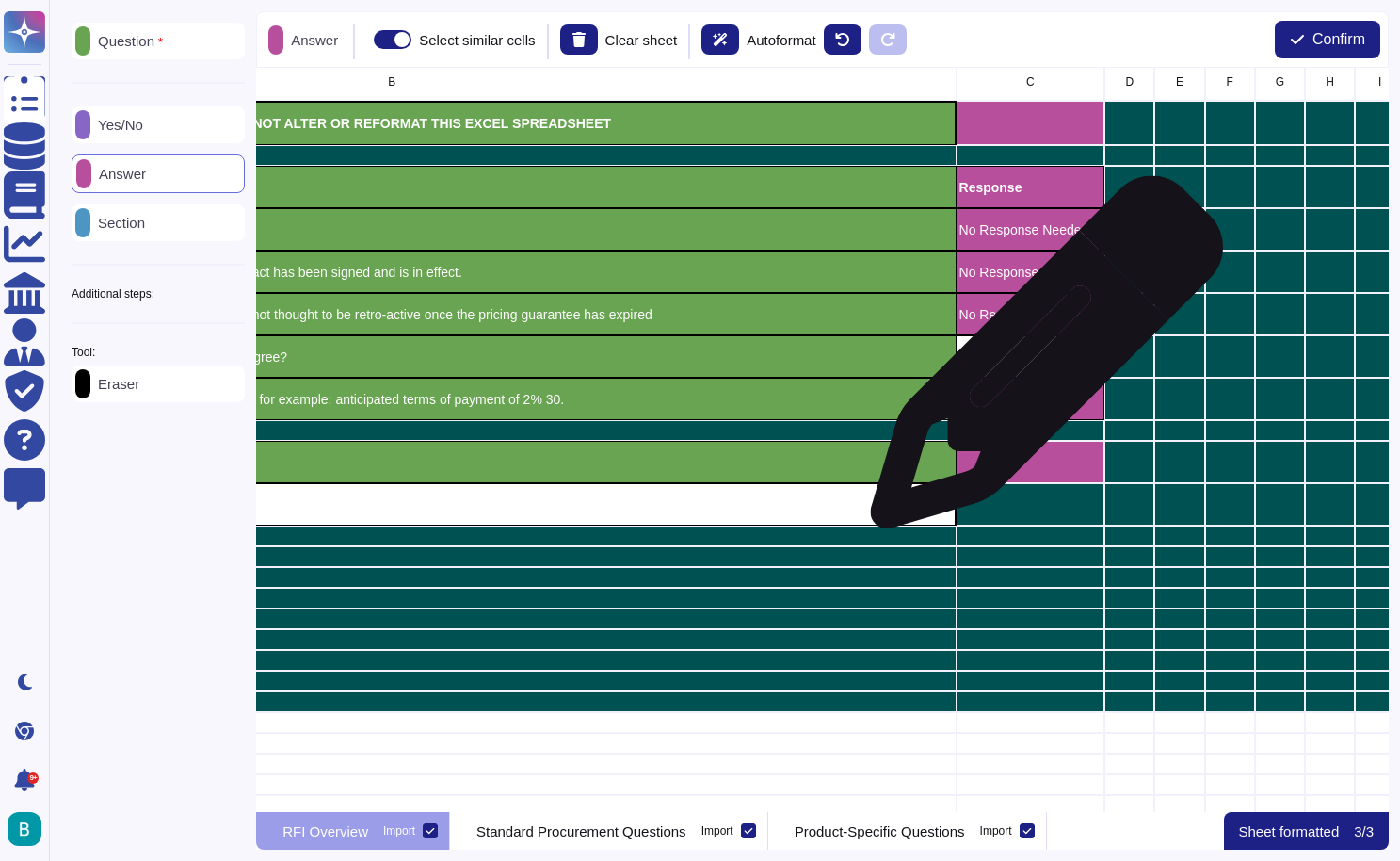
click at [1039, 362] on div "grid" at bounding box center [1031, 357] width 149 height 42
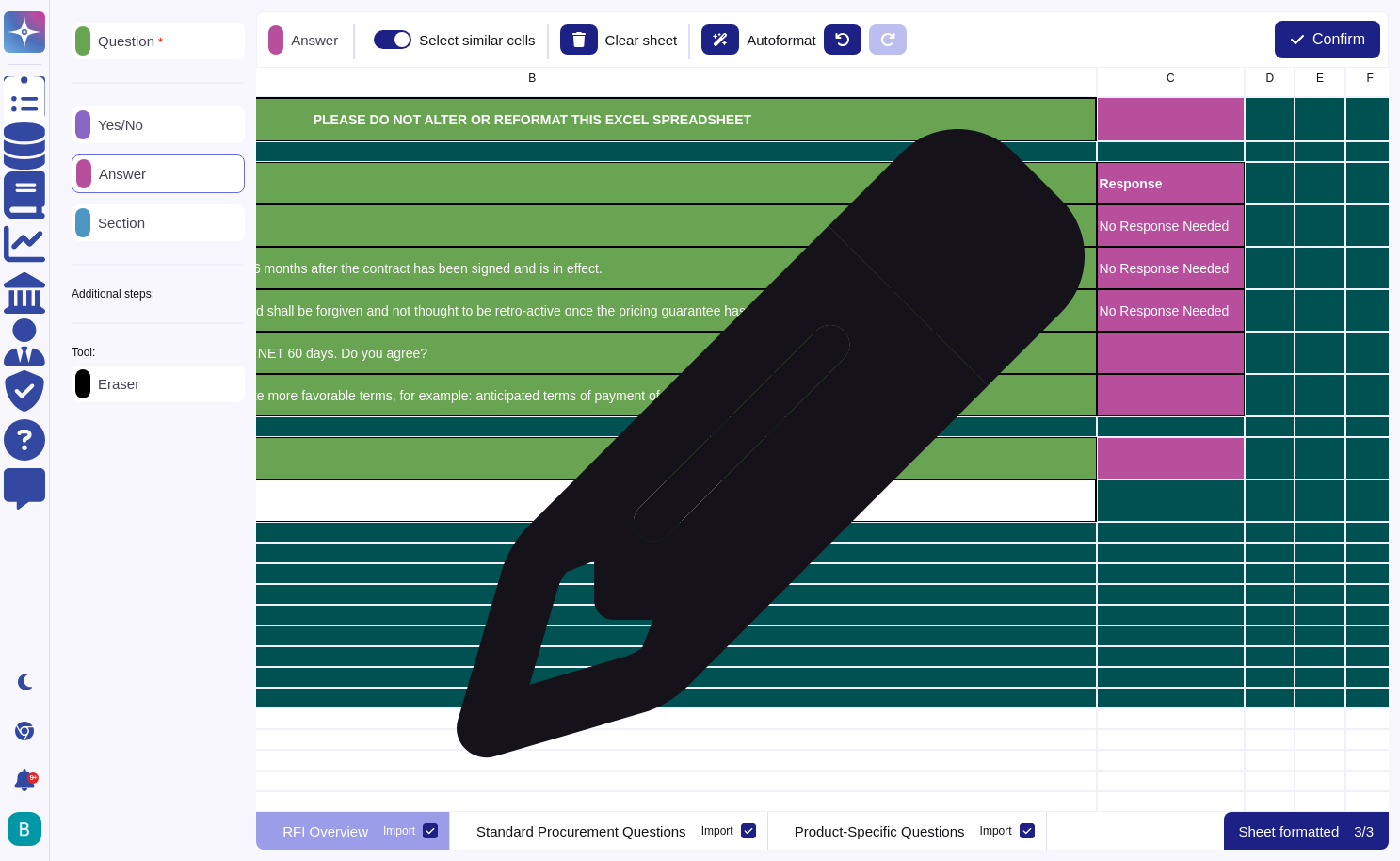
scroll to position [9, 617]
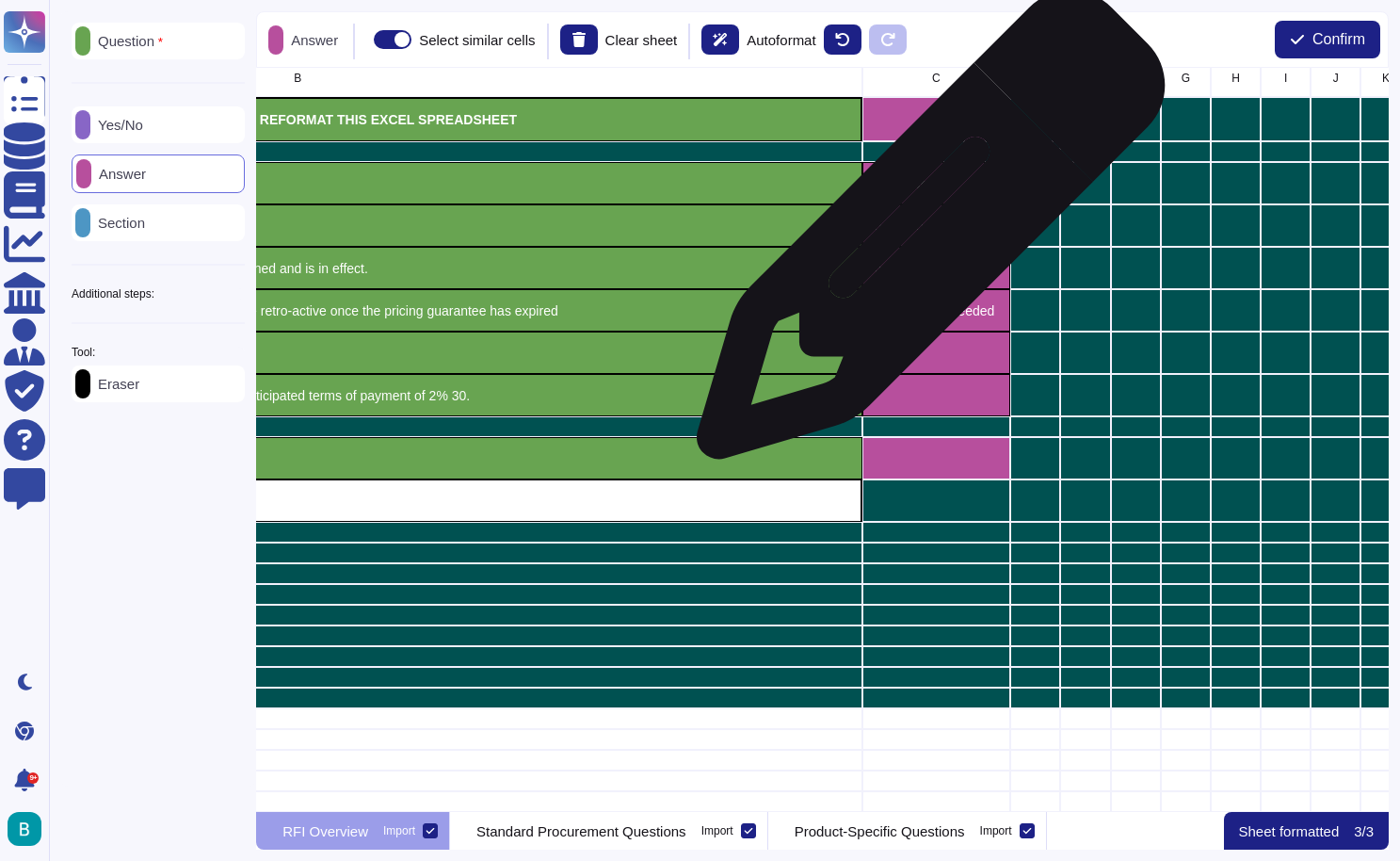
click at [924, 234] on div "No Response Needed" at bounding box center [937, 226] width 149 height 42
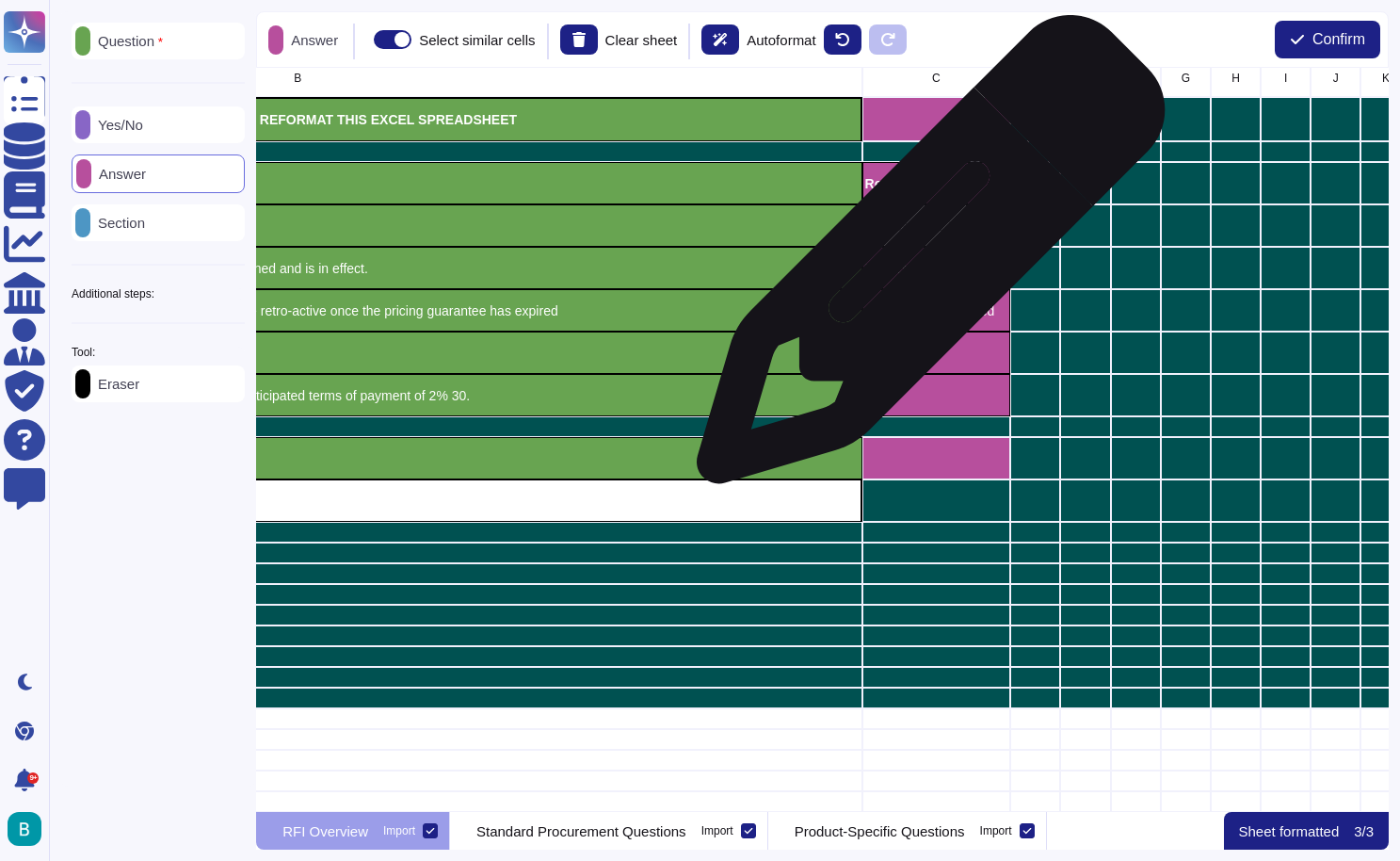
click at [924, 269] on p "No Response Needed" at bounding box center [937, 269] width 143 height 13
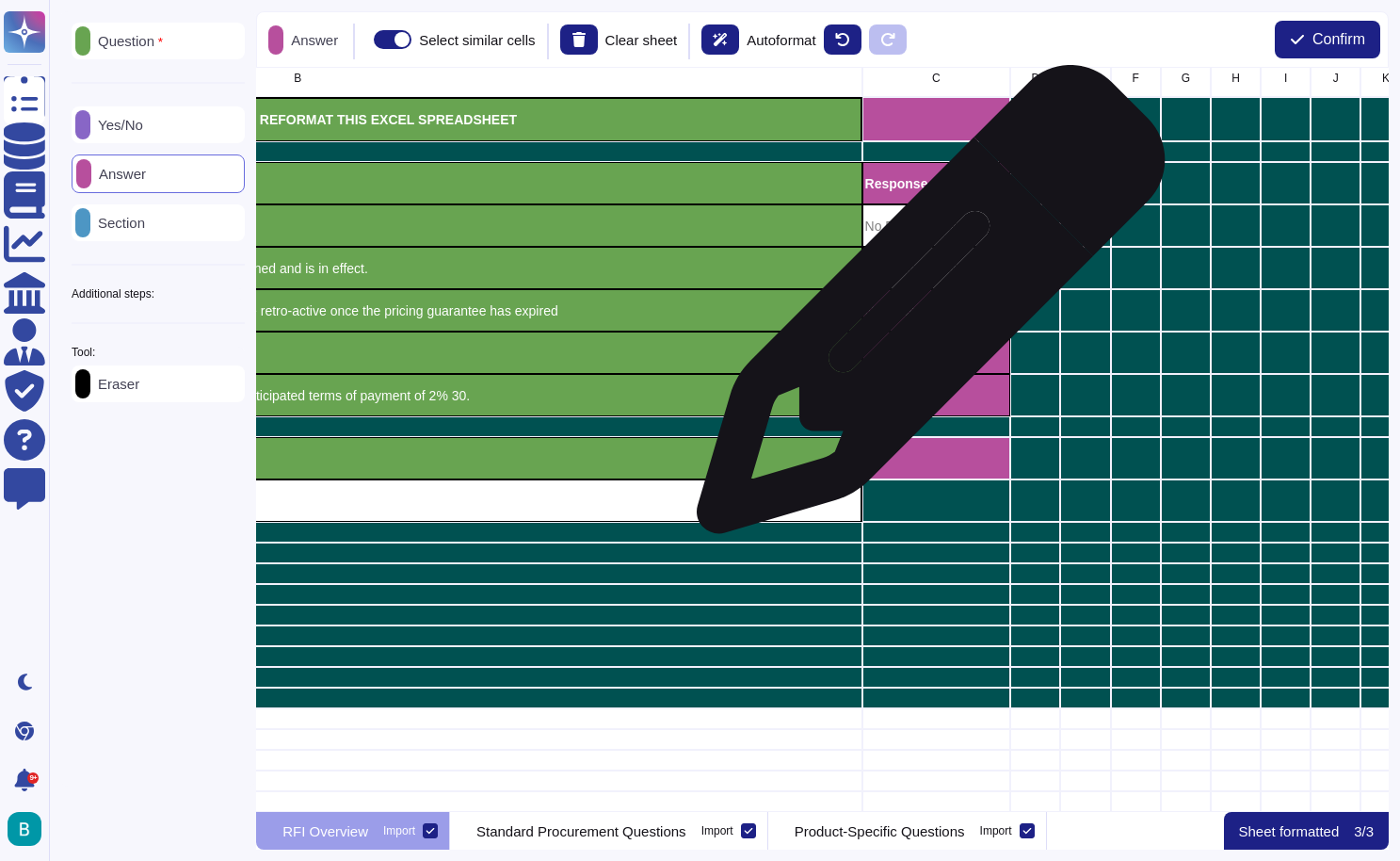
click at [924, 312] on p "No Response Needed" at bounding box center [937, 311] width 143 height 13
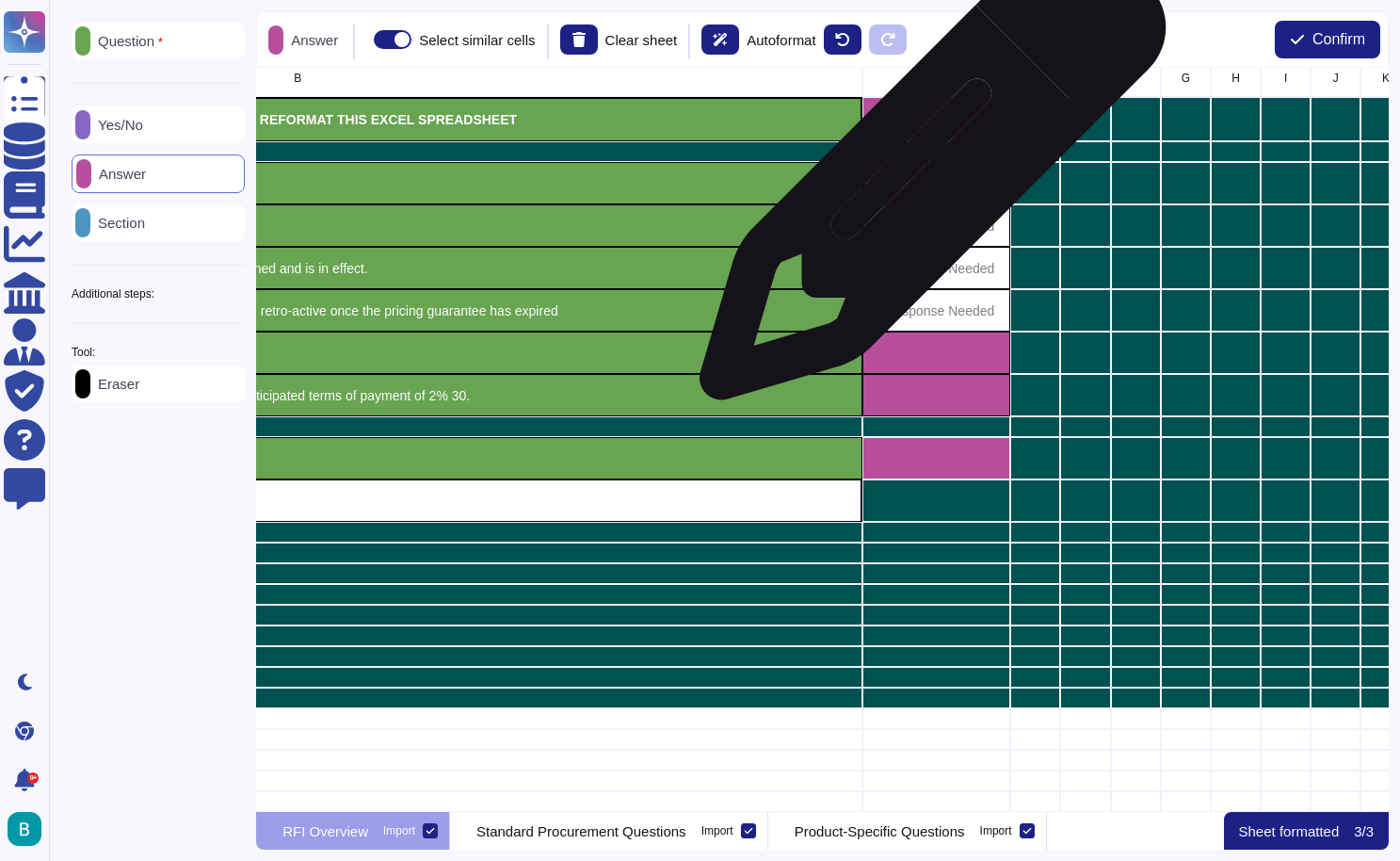
click at [926, 177] on p "Response" at bounding box center [937, 184] width 143 height 13
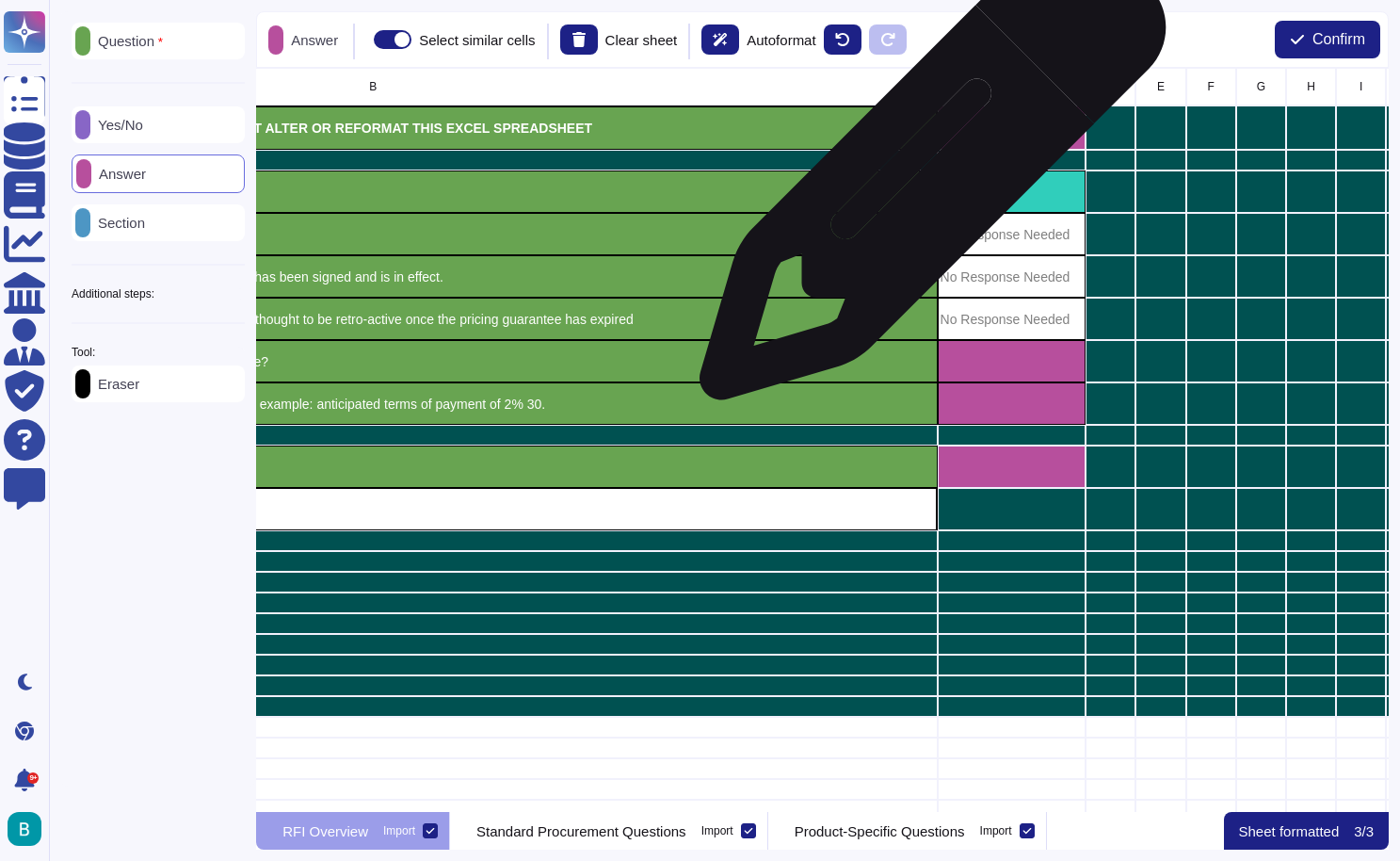
scroll to position [0, 537]
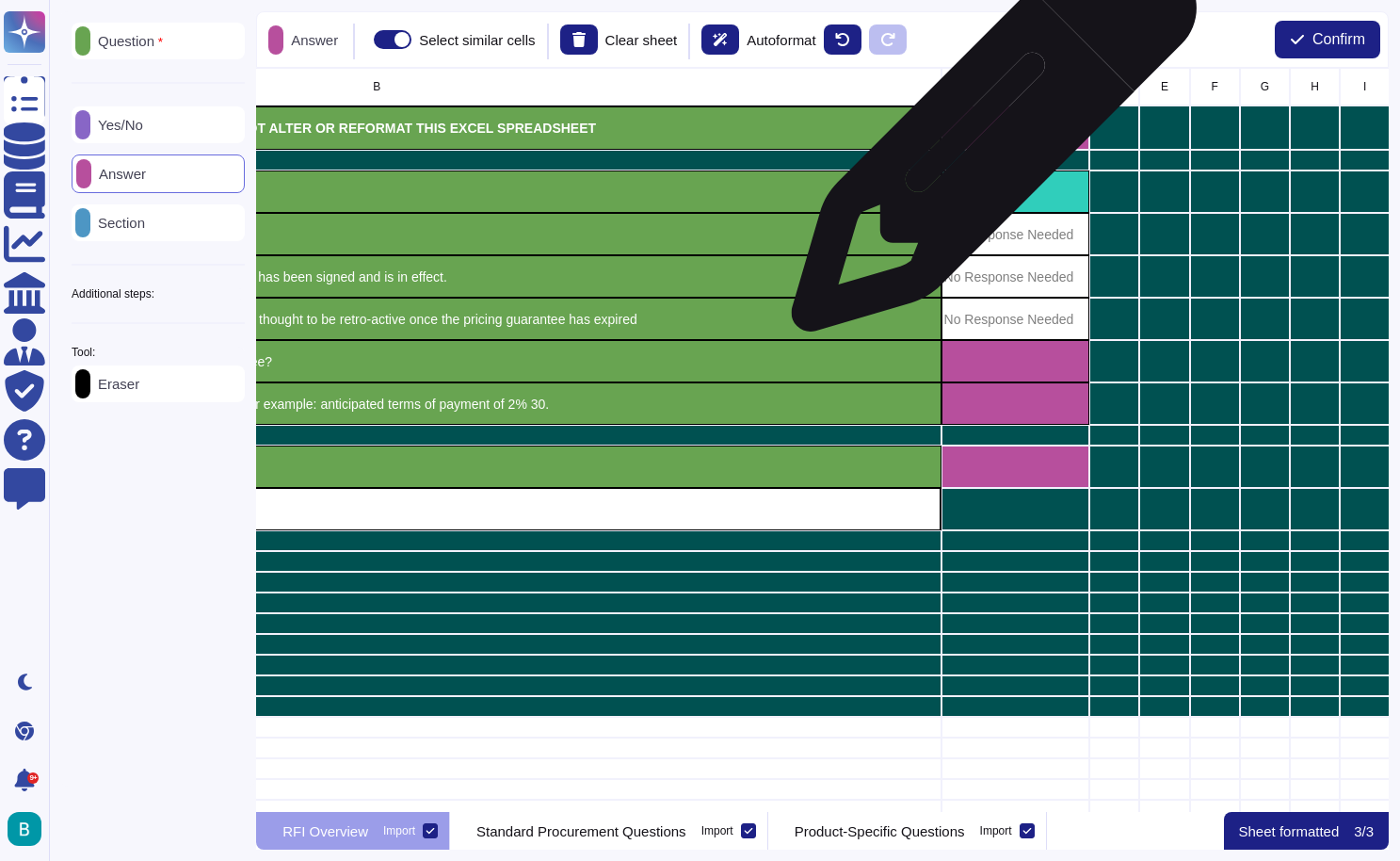
click at [987, 139] on div "grid" at bounding box center [1017, 127] width 149 height 44
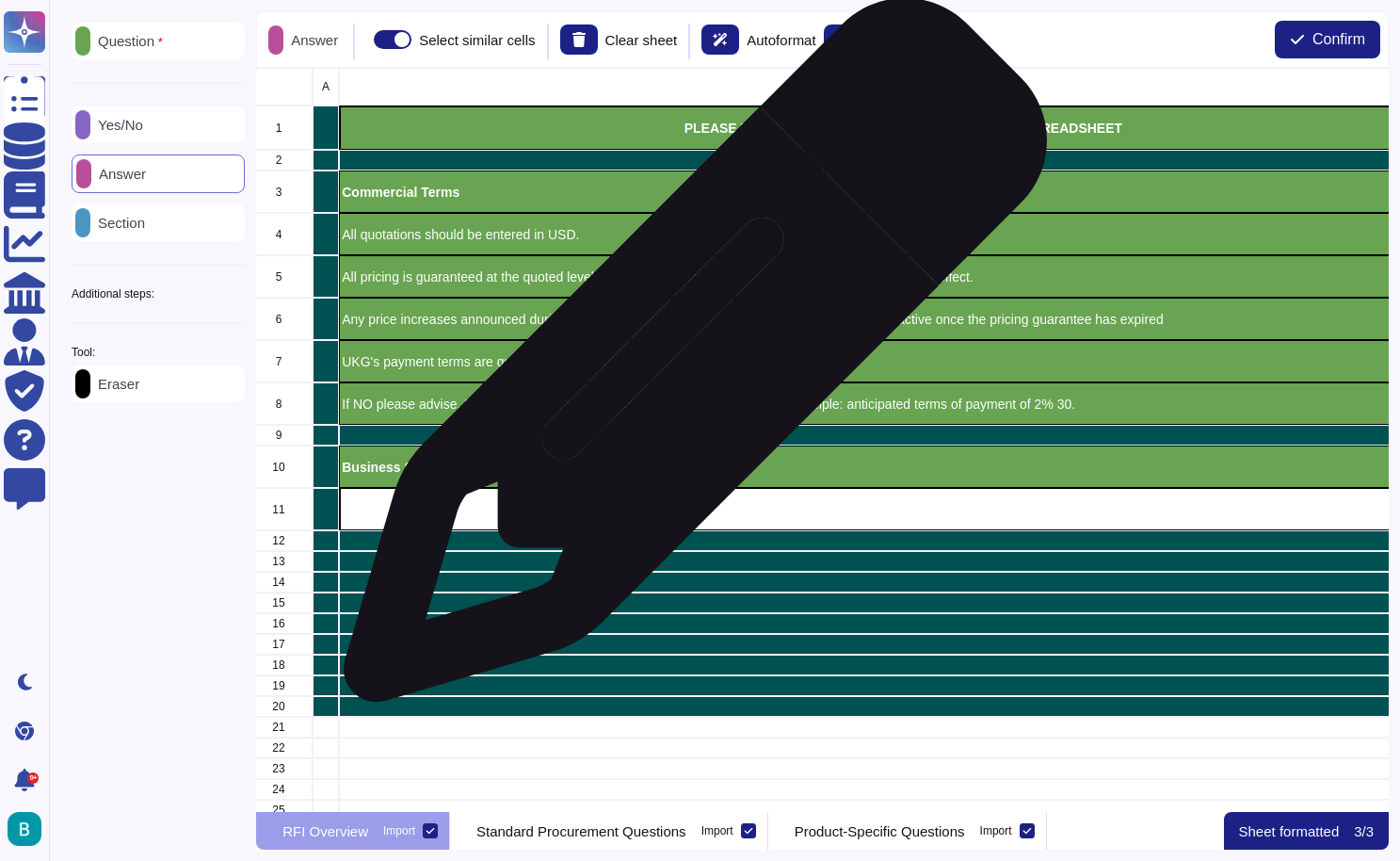
scroll to position [0, 2]
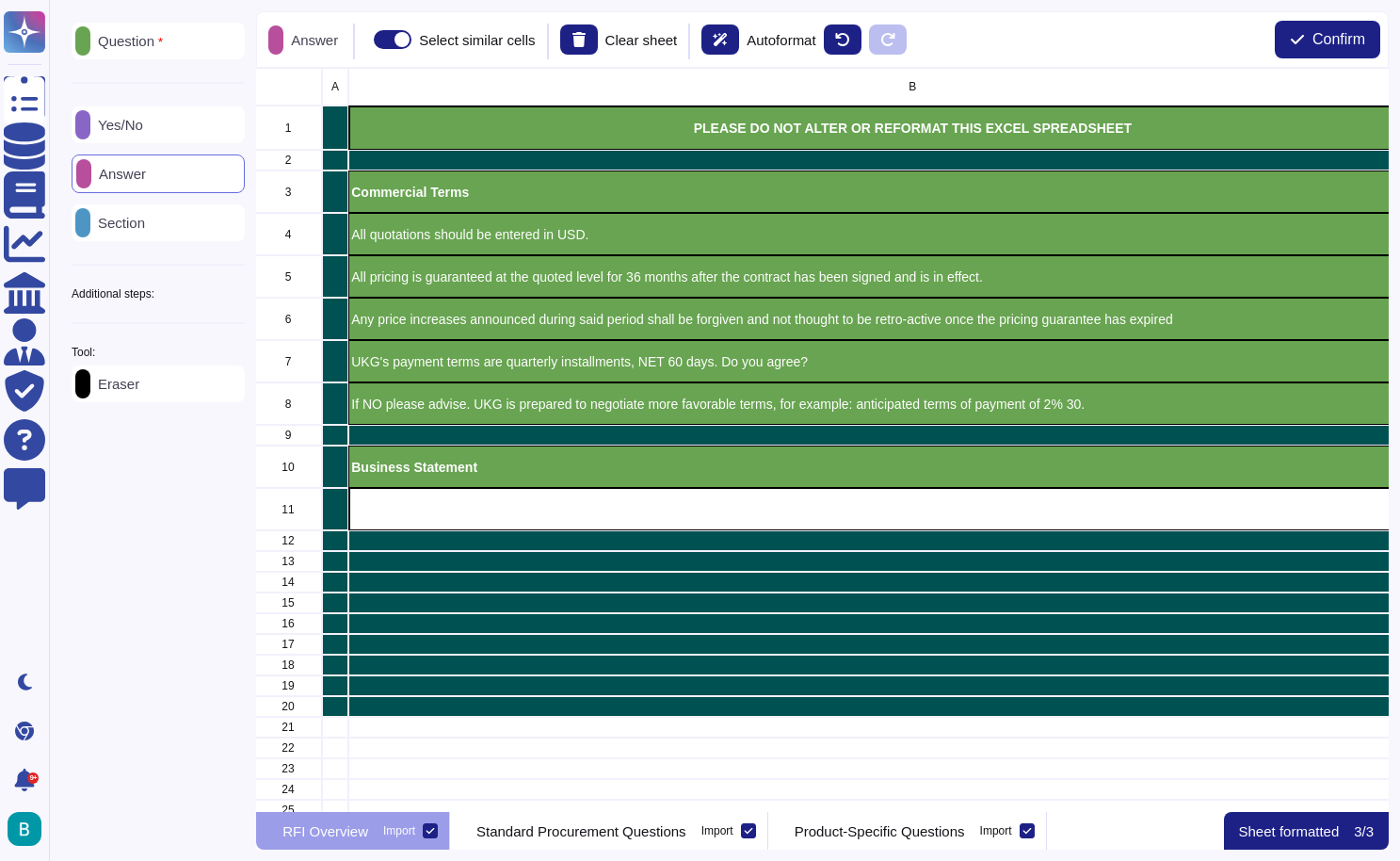
click at [140, 384] on p "Eraser" at bounding box center [115, 384] width 49 height 14
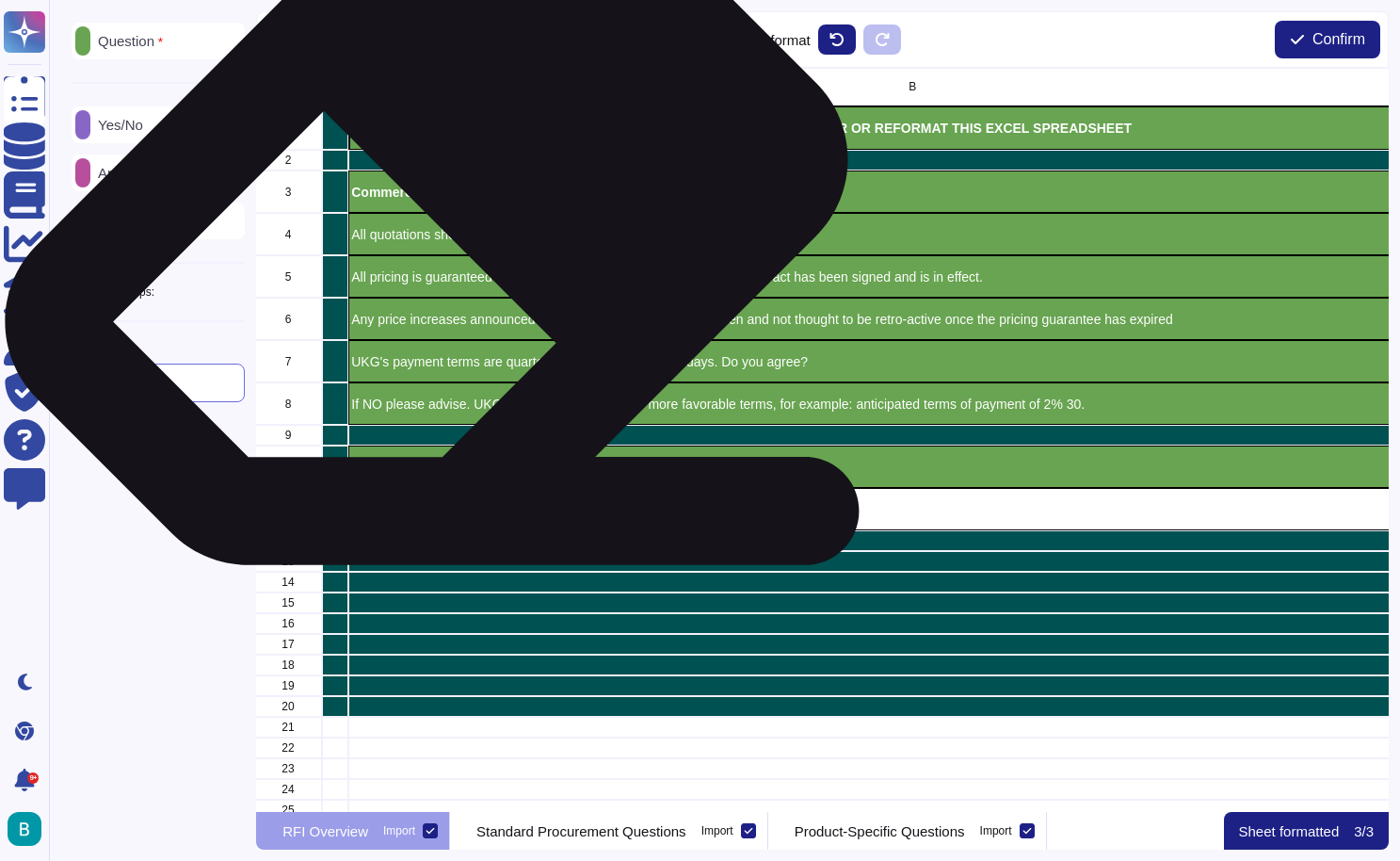
click at [419, 196] on p "Commercial Terms" at bounding box center [912, 192] width 1123 height 13
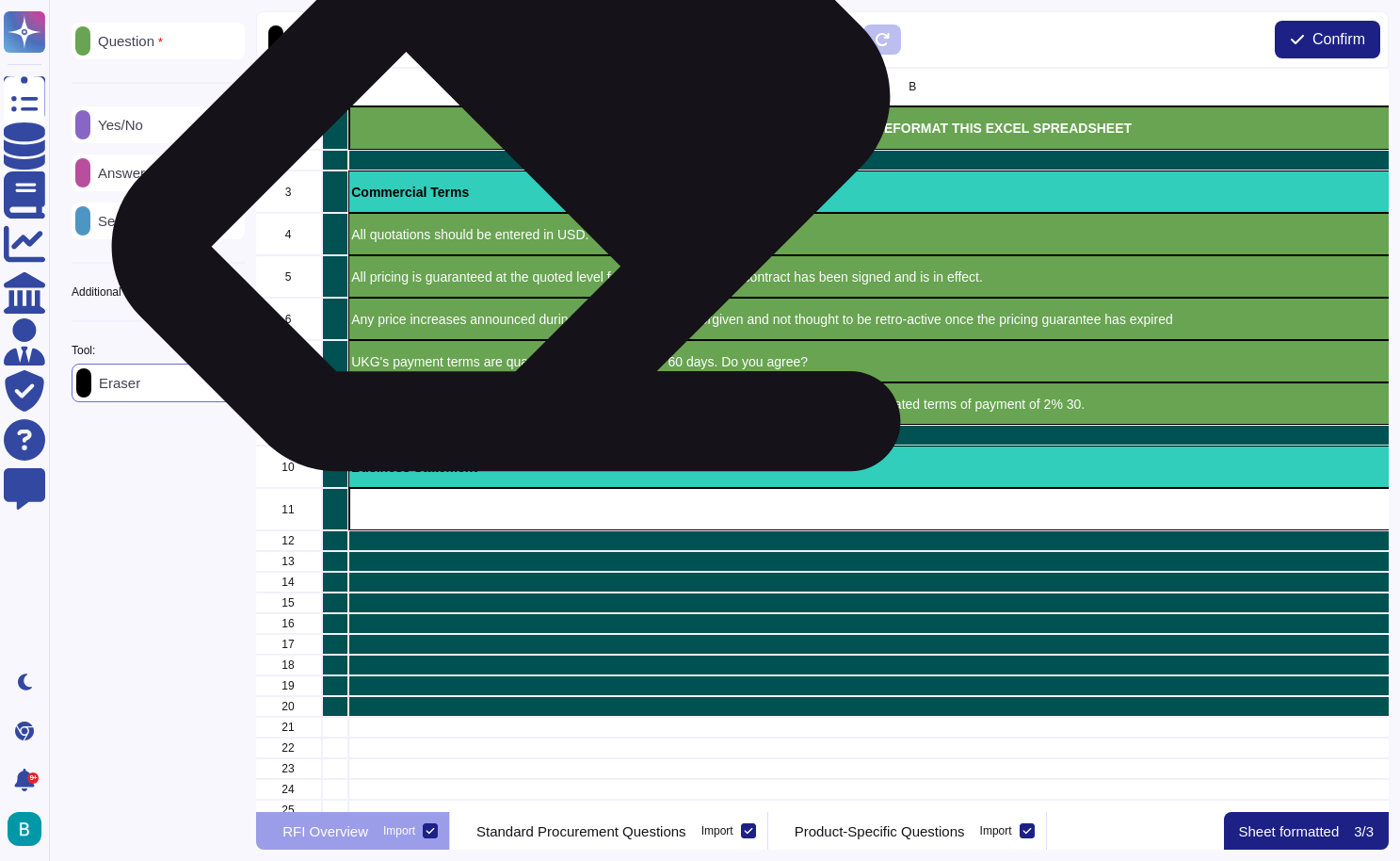
click at [493, 131] on p "PLEASE DO NOT ALTER OR REFORMAT THIS EXCEL SPREADSHEET" at bounding box center [912, 128] width 1121 height 13
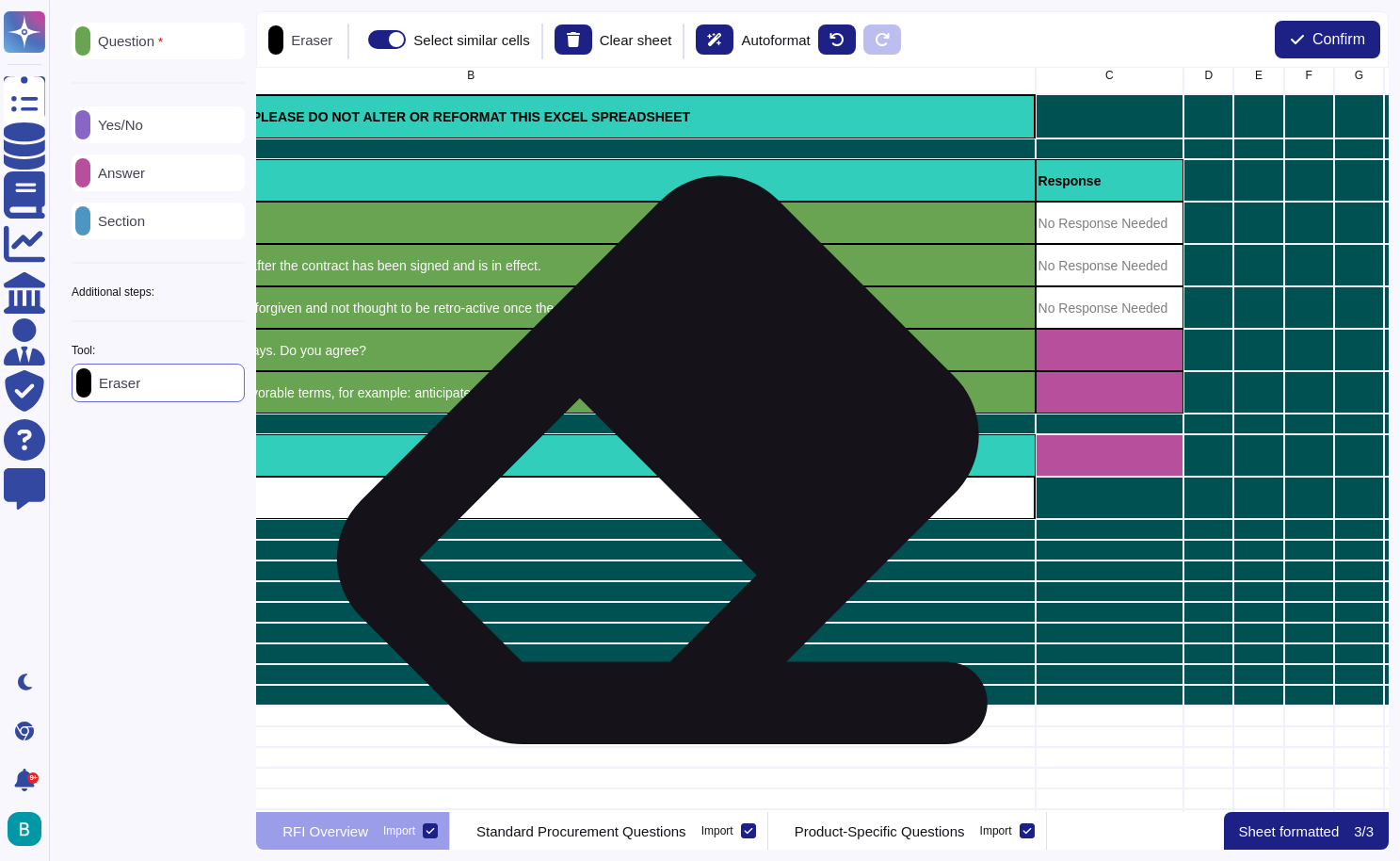
scroll to position [11, 481]
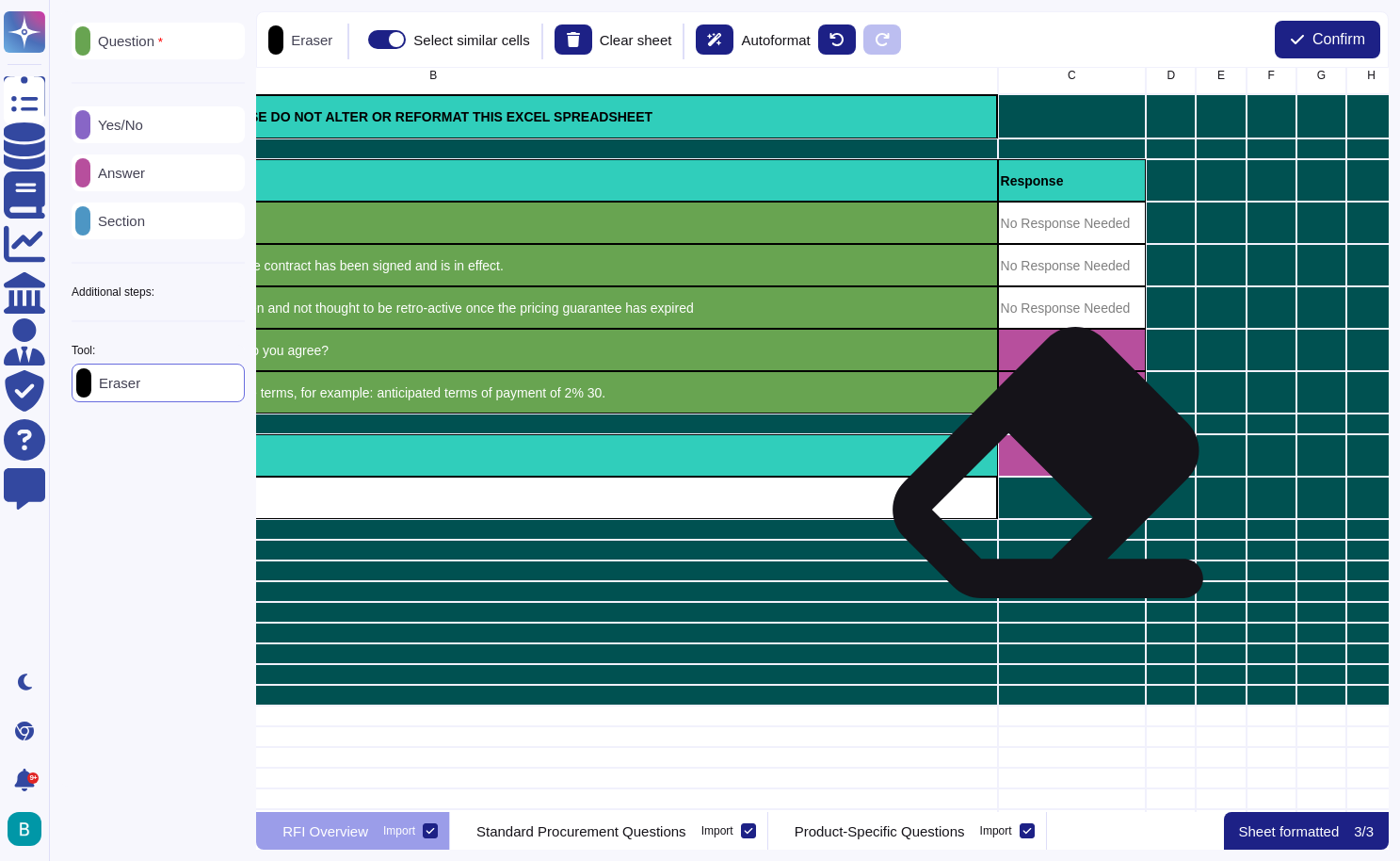
click at [1051, 476] on div "grid" at bounding box center [1073, 497] width 149 height 42
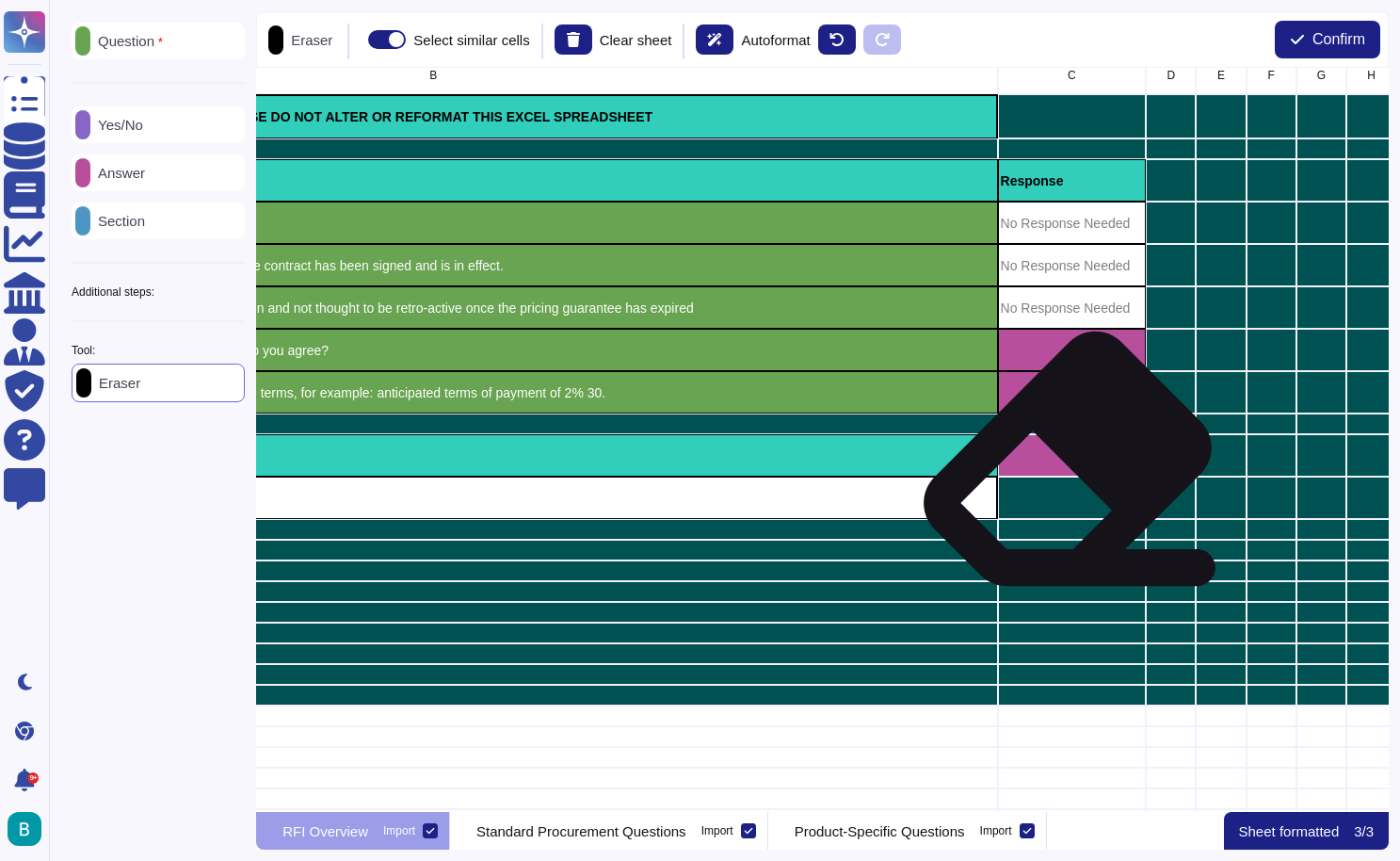
click at [1062, 464] on div "grid" at bounding box center [1073, 455] width 149 height 42
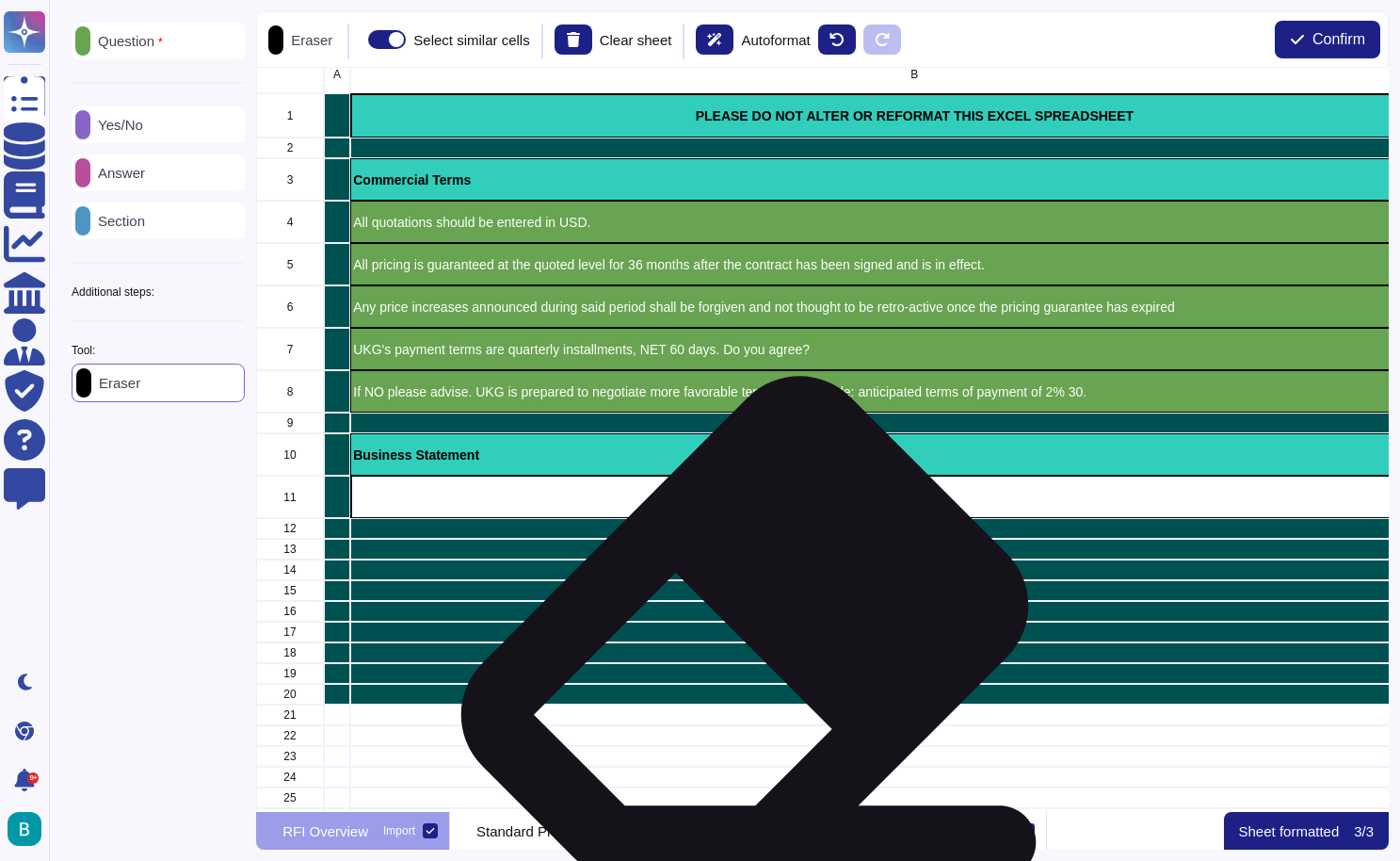
scroll to position [12, 0]
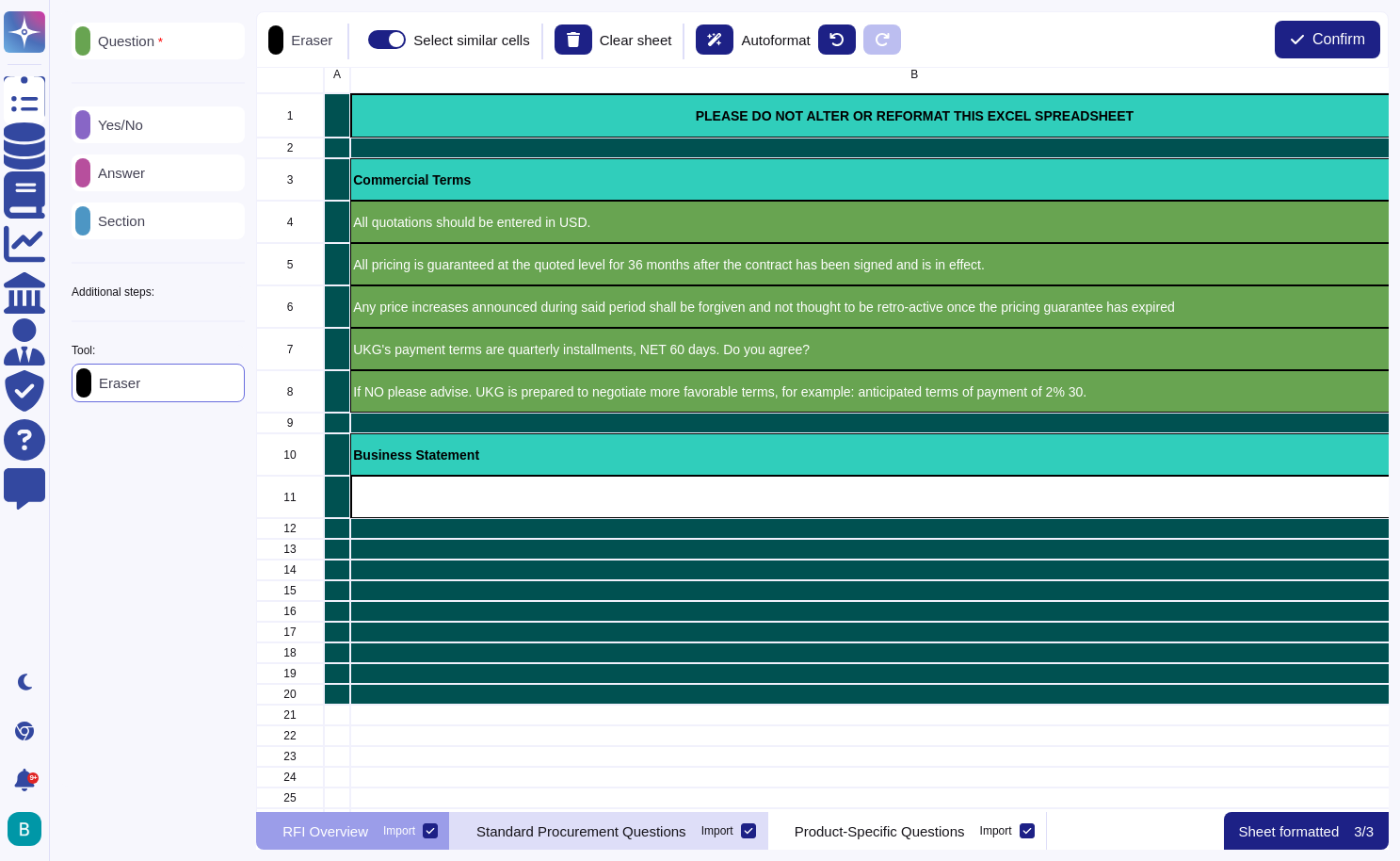
click at [645, 839] on div "Standard Procurement Questions Import" at bounding box center [609, 830] width 318 height 37
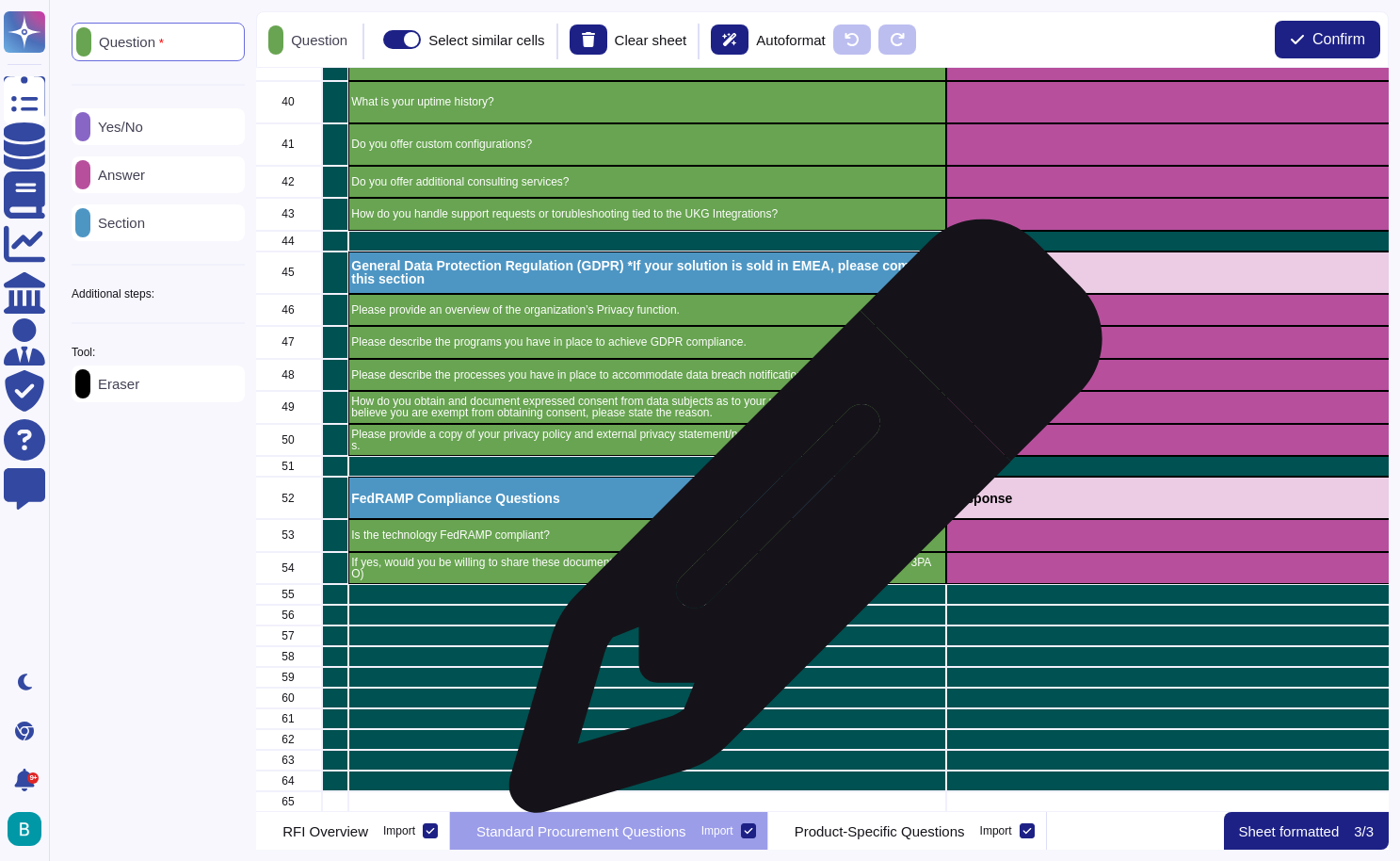
scroll to position [0, 0]
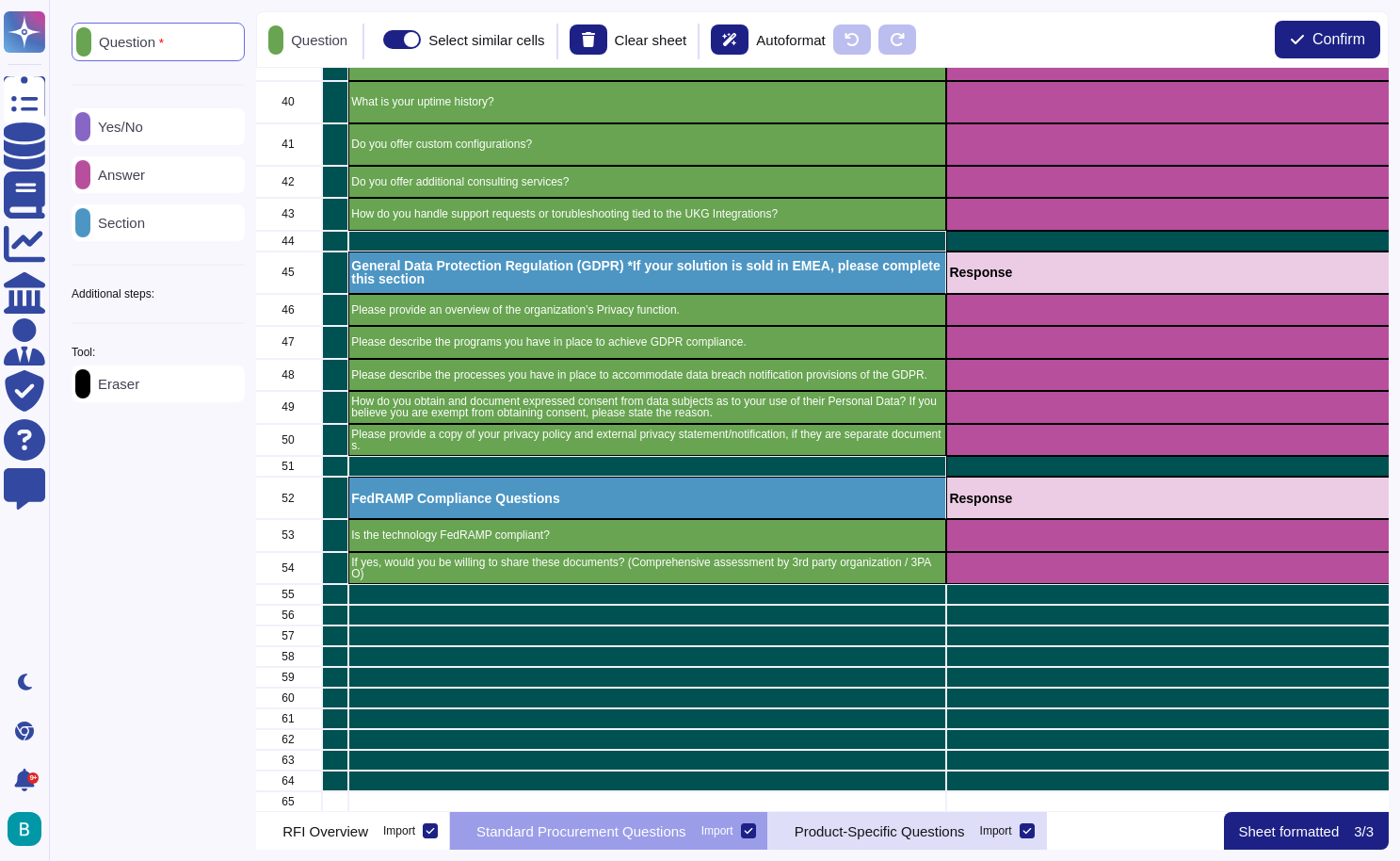
click at [869, 828] on p "Product-Specific Questions" at bounding box center [880, 831] width 170 height 14
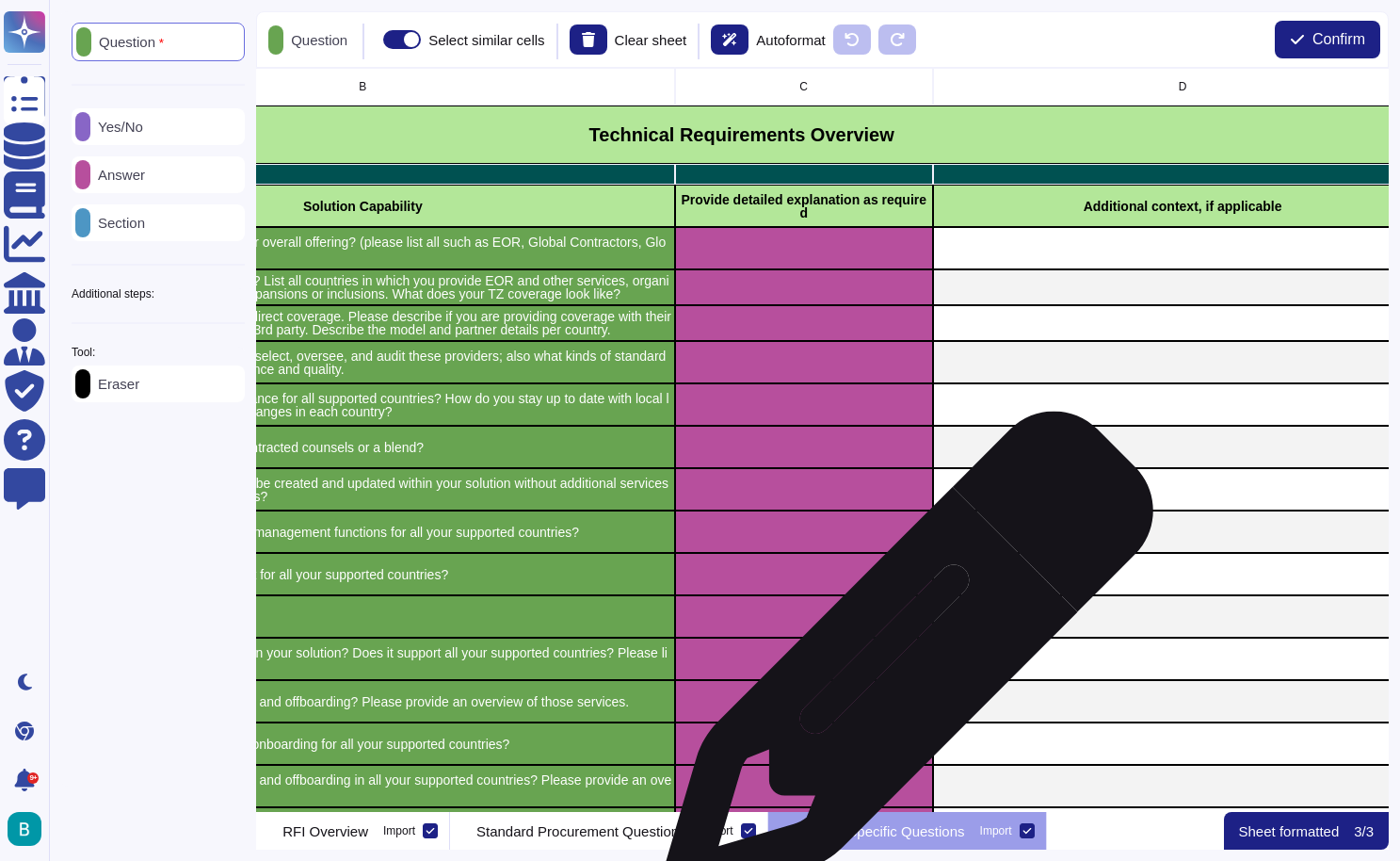
scroll to position [0, 297]
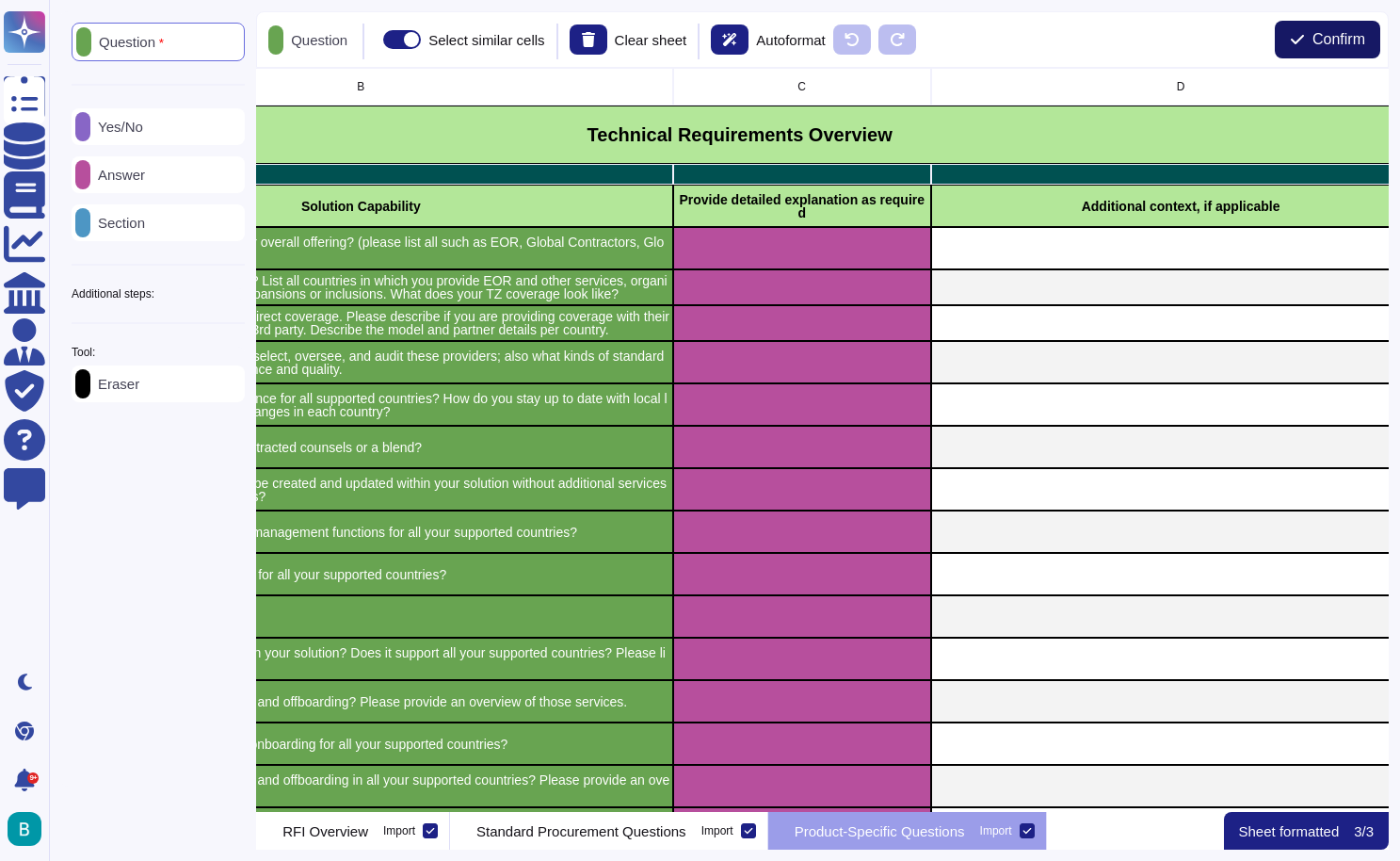
click at [1331, 37] on span "Confirm" at bounding box center [1339, 39] width 53 height 15
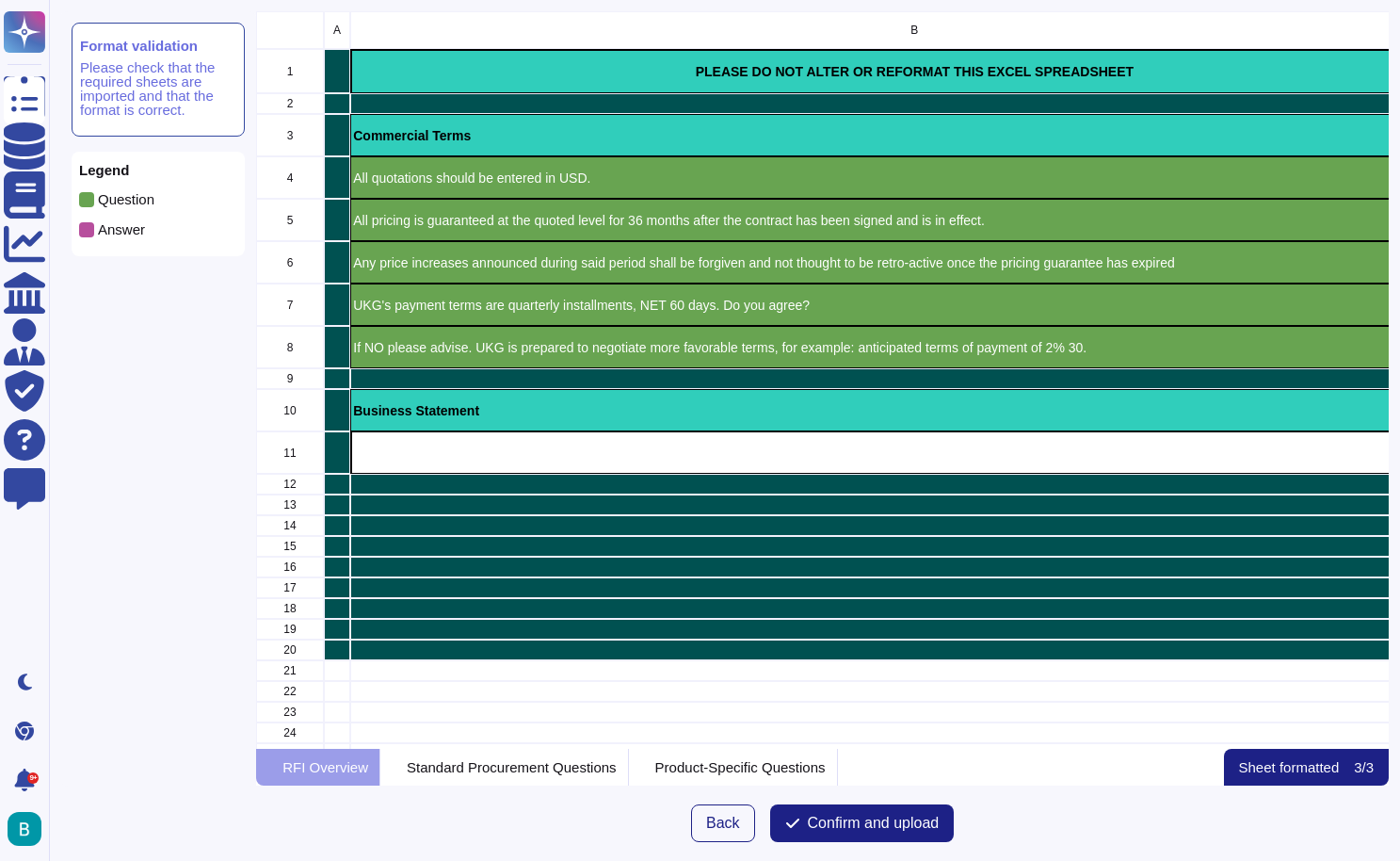
scroll to position [738, 1133]
click at [902, 831] on button "Confirm and upload" at bounding box center [862, 823] width 185 height 37
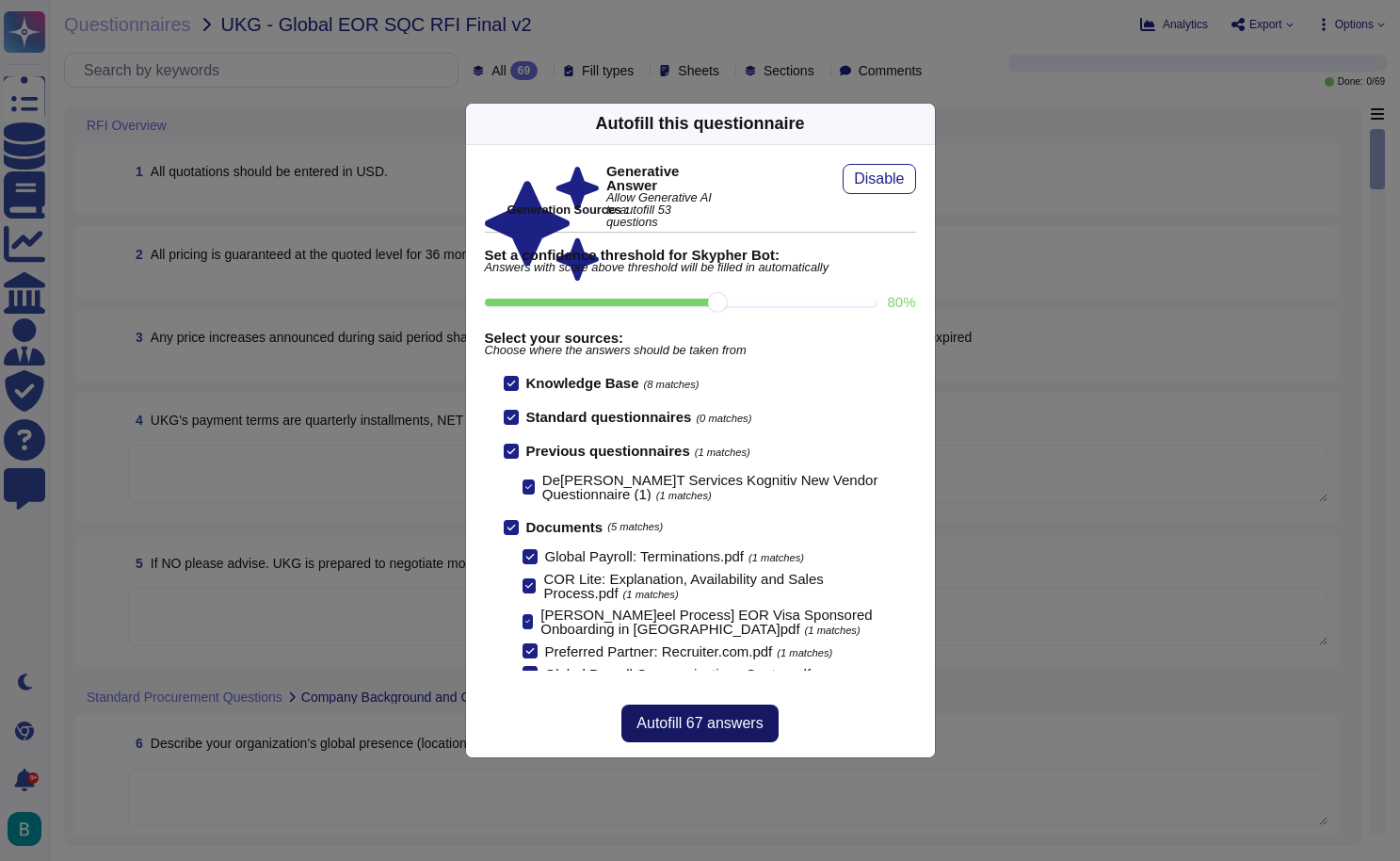
click at [741, 732] on button "Autofill 67 answers" at bounding box center [699, 723] width 156 height 37
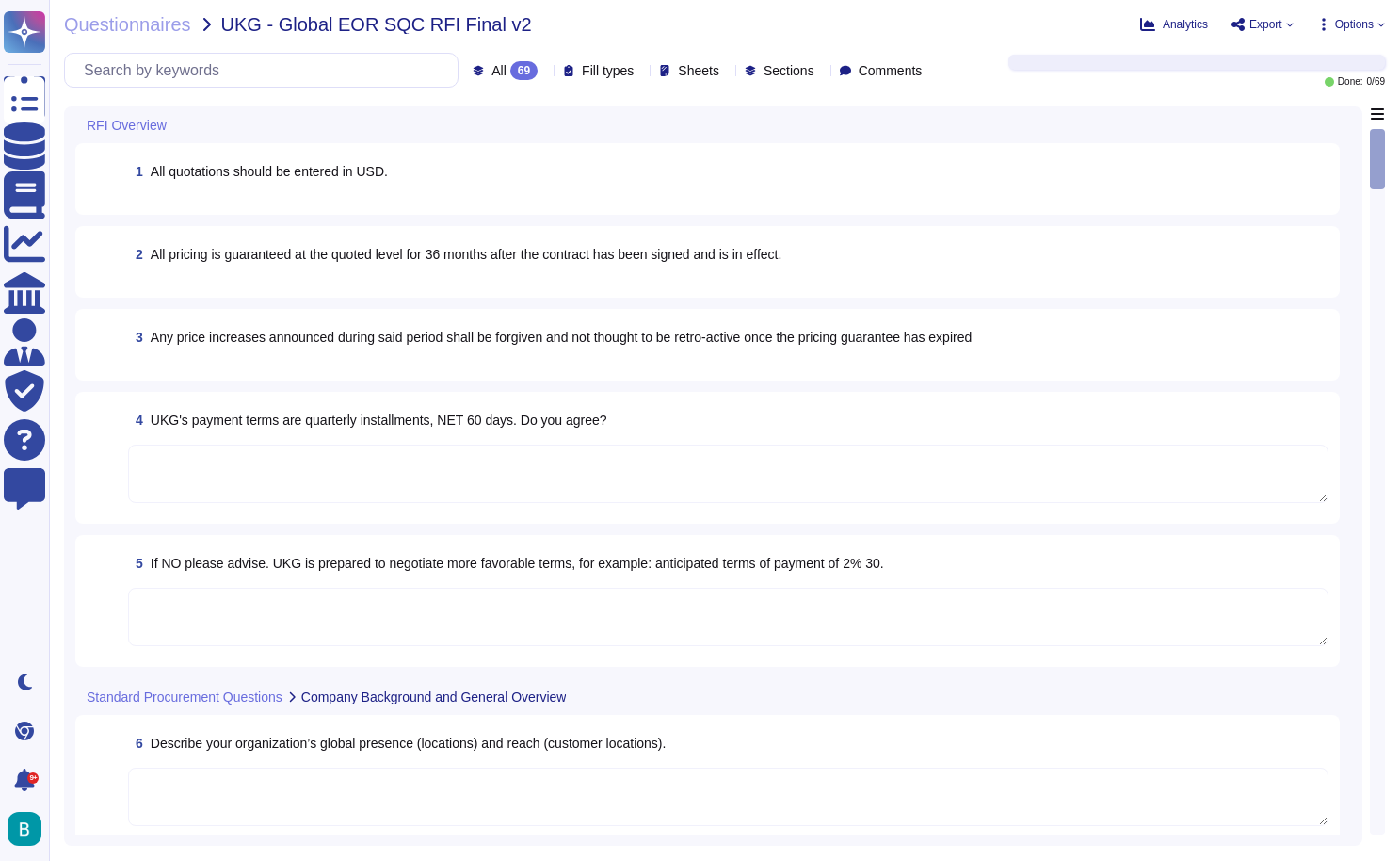
type textarea "We are not able to agree to 60-day payment terms. Our standard payment terms ar…"
type textarea "We are not able to agree to 45-day payment terms, though we are happy to talk t…"
type textarea "[PERSON_NAME] operates in over 120 countries globally through its own entities …"
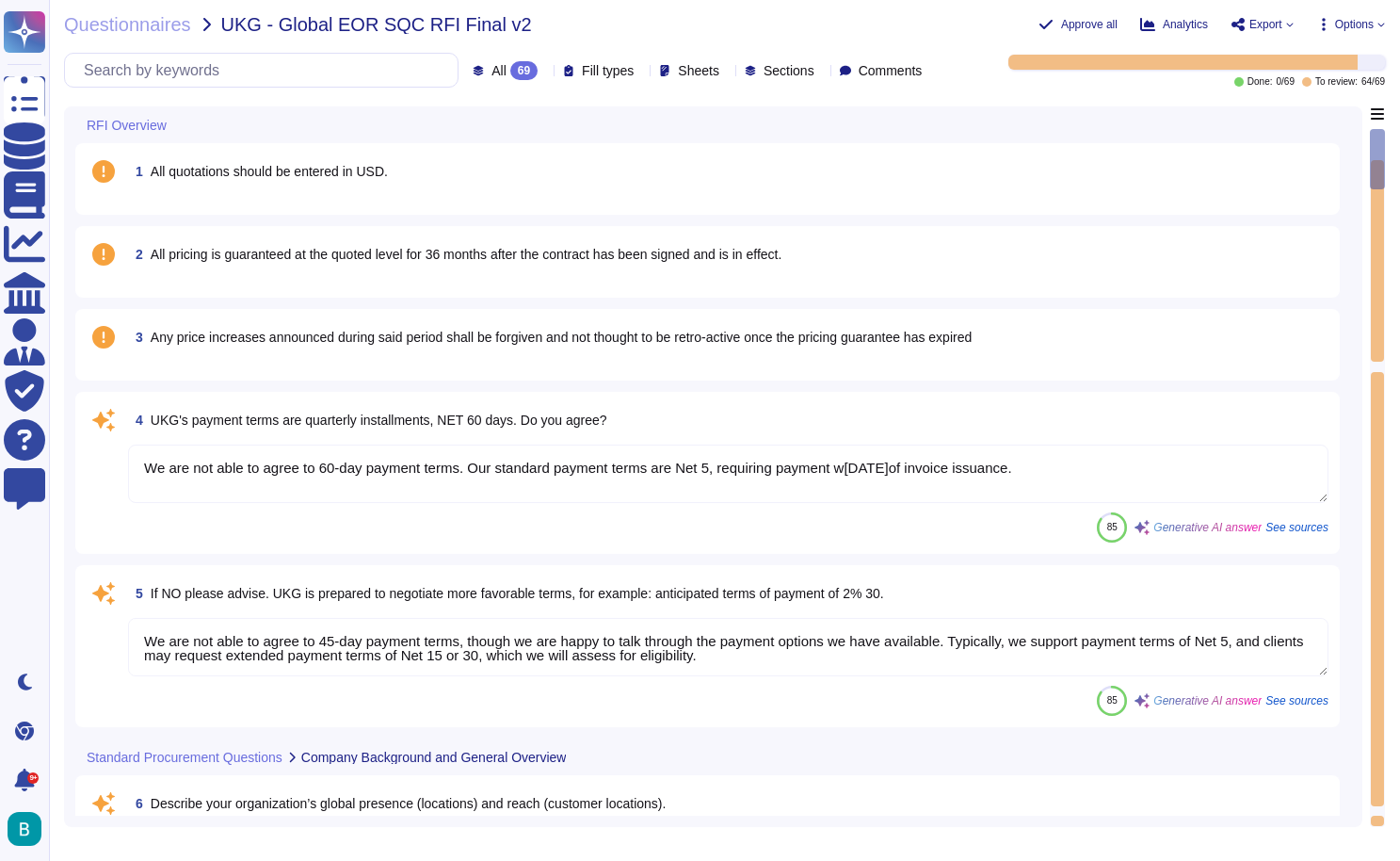
click at [369, 185] on span "1 All quotations should be entered in USD." at bounding box center [258, 170] width 260 height 33
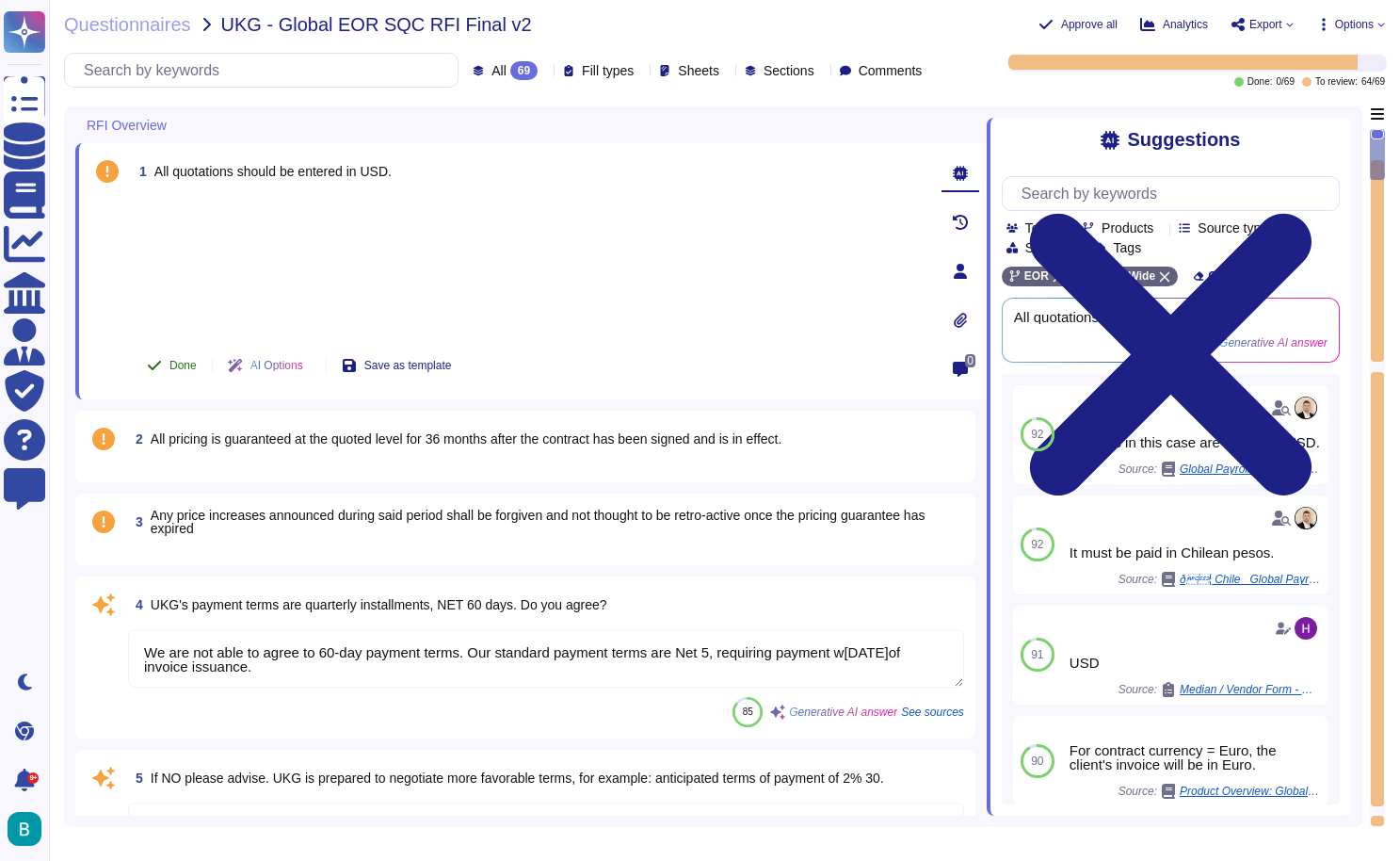
click at [176, 362] on span "Done" at bounding box center [183, 365] width 28 height 11
click at [224, 455] on span "2 All pricing is guaranteed at the quoted level for 36 months after the contrac…" at bounding box center [454, 438] width 653 height 33
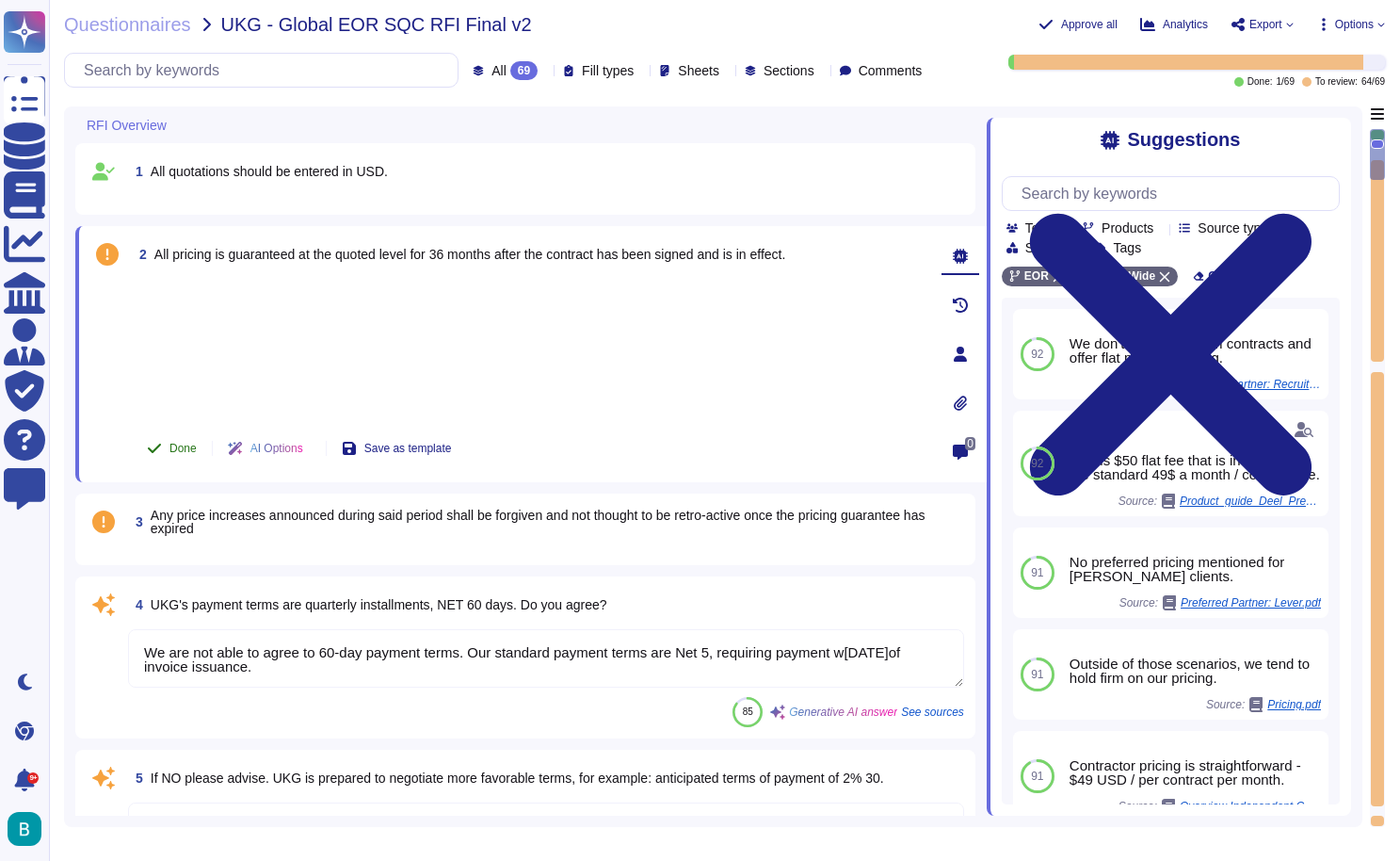
click at [186, 453] on span "Done" at bounding box center [183, 449] width 28 height 11
click at [220, 521] on span "Any price increases announced during said period shall be forgiven and not thou…" at bounding box center [538, 522] width 775 height 29
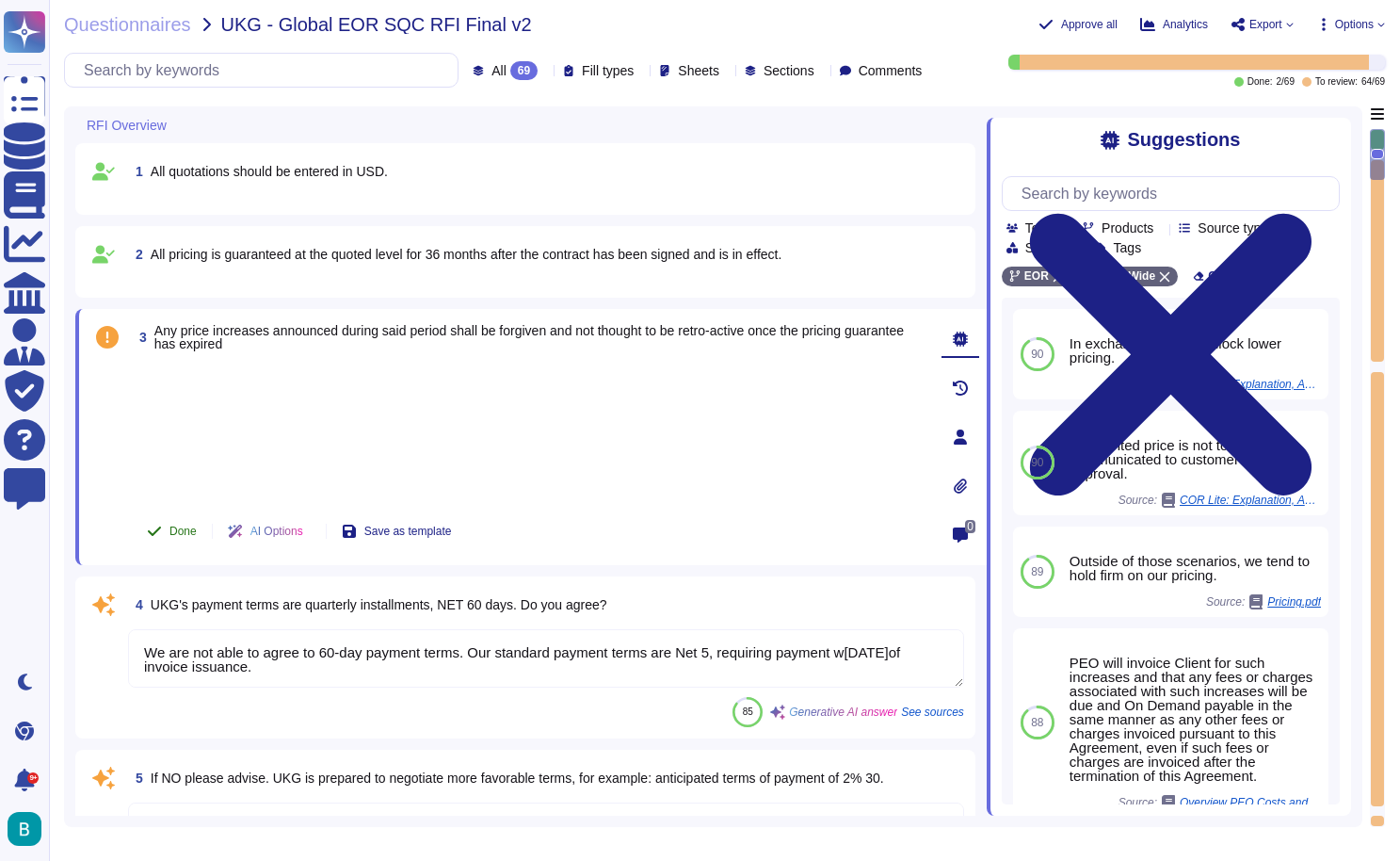
click at [185, 530] on span "Done" at bounding box center [183, 531] width 28 height 11
click at [346, 658] on textarea "We are not able to agree to 60-day payment terms. Our standard payment terms ar…" at bounding box center [546, 658] width 836 height 58
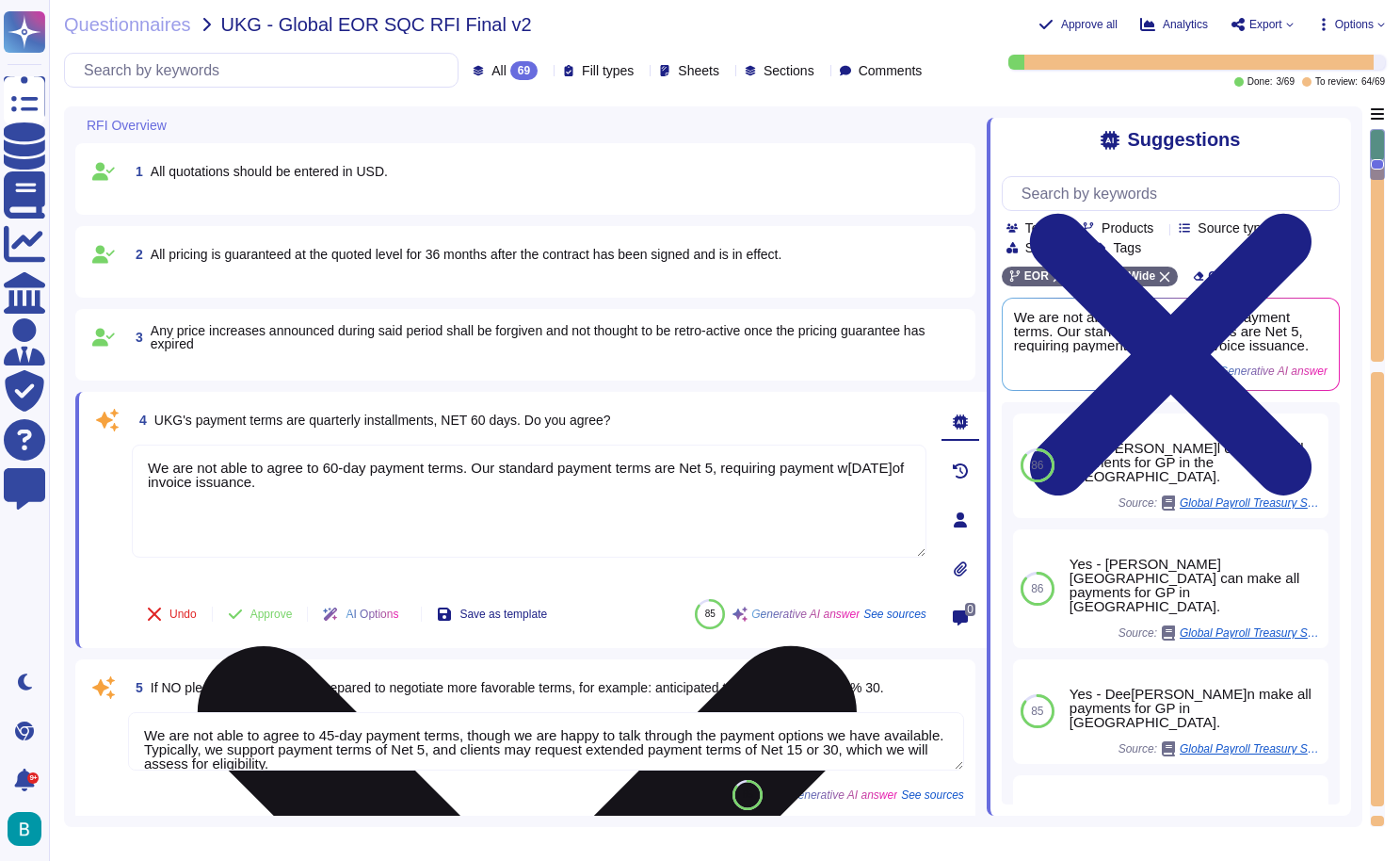
click at [354, 499] on textarea "We are not able to agree to 60-day payment terms. Our standard payment terms ar…" at bounding box center [529, 501] width 795 height 113
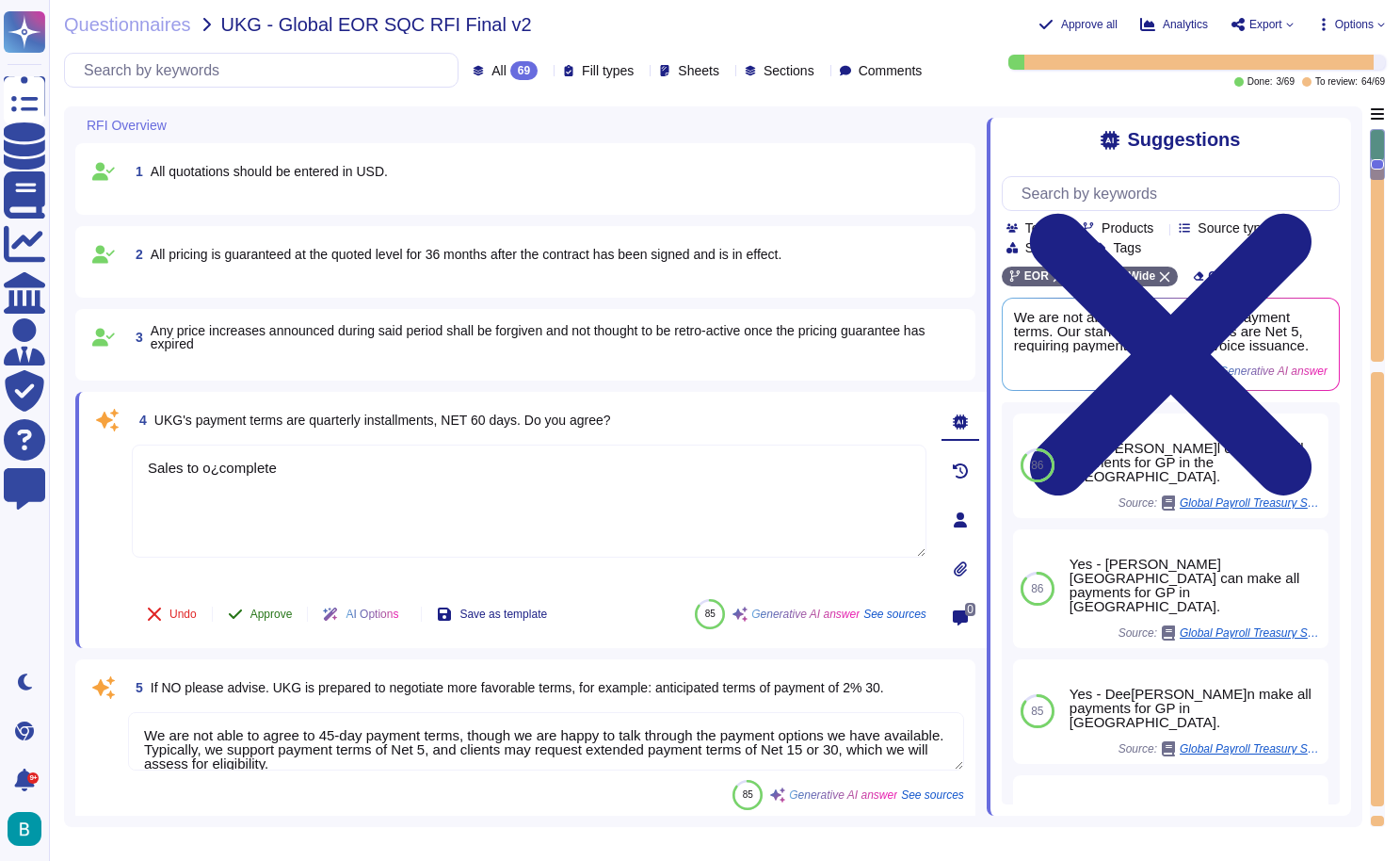
type textarea "Sales to o¿complete"
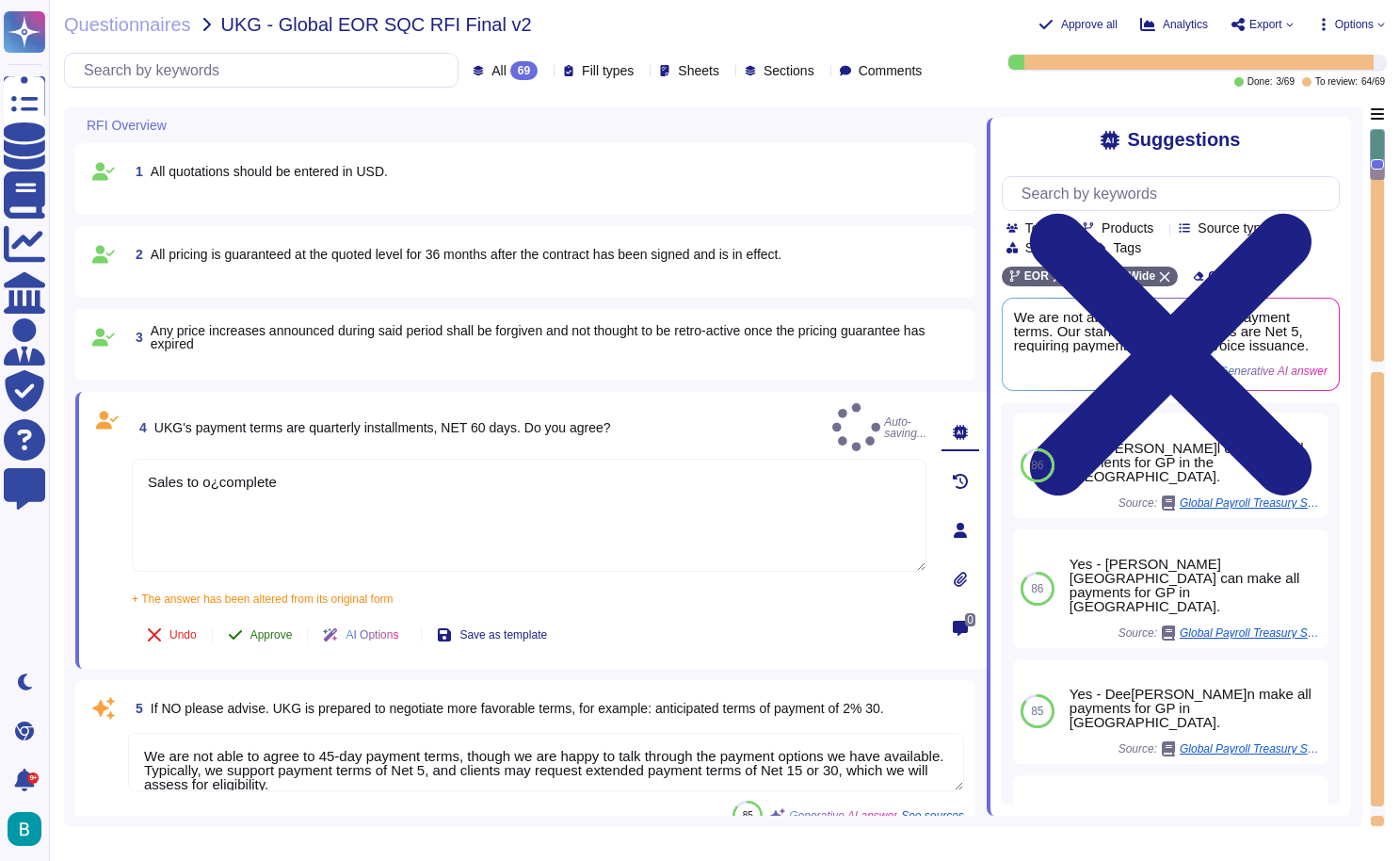
click at [270, 629] on span "Approve" at bounding box center [272, 635] width 42 height 11
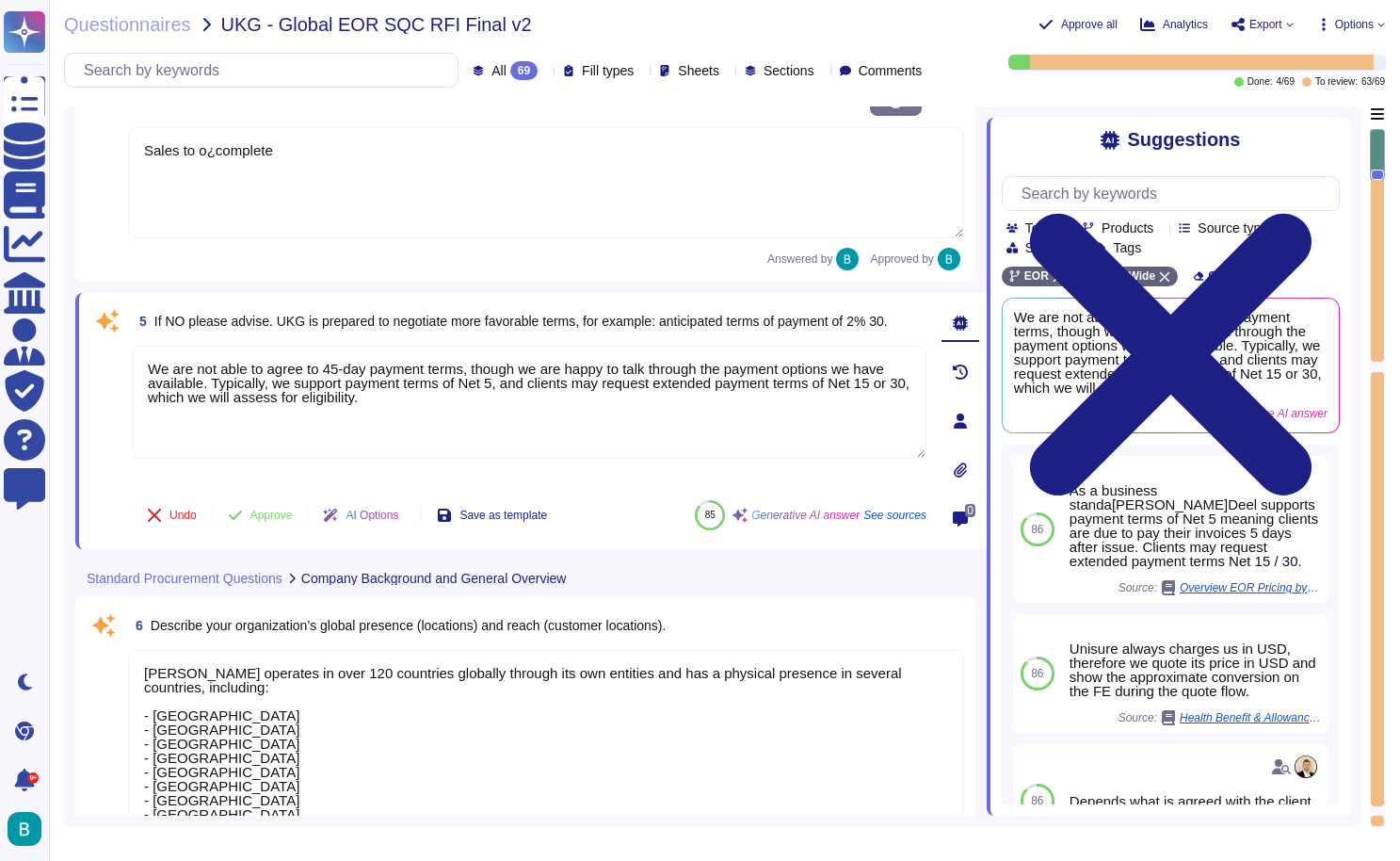
scroll to position [422, 0]
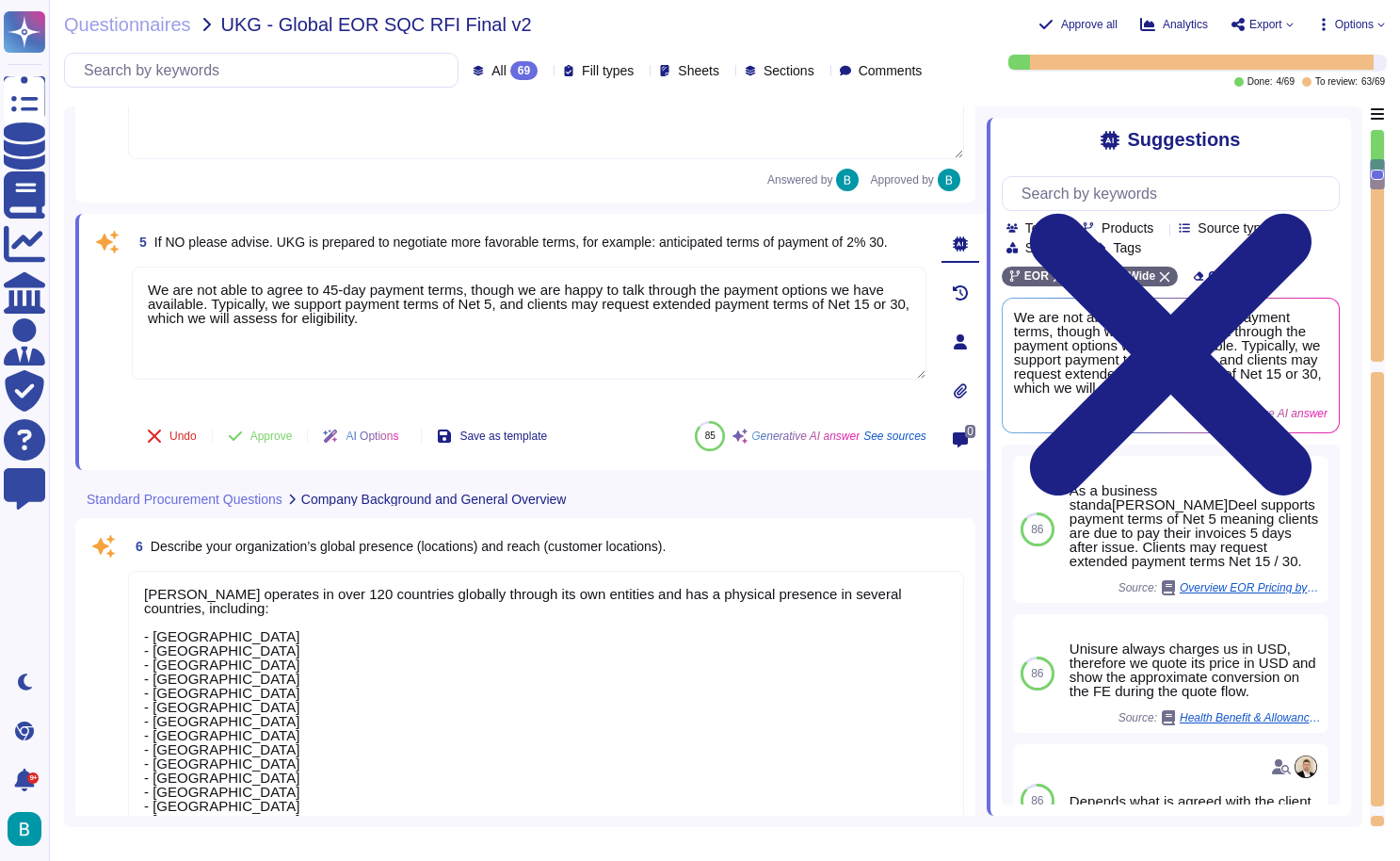
type textarea "[PERSON_NAME]l currently serves over 32,000 customers globally. We have demonst…"
type textarea "[PERSON_NAME]el has acquired several key certifications and accreditations, inc…"
